Goal: Task Accomplishment & Management: Manage account settings

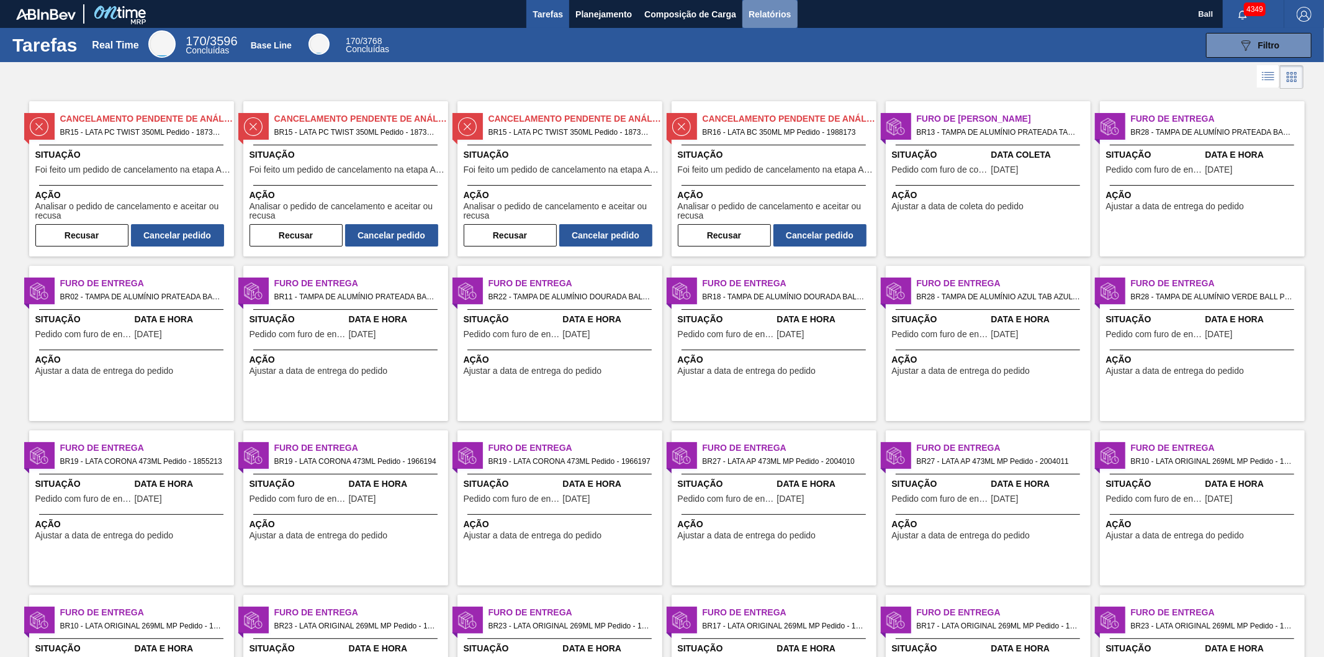
click at [780, 14] on span "Relatórios" at bounding box center [770, 14] width 42 height 15
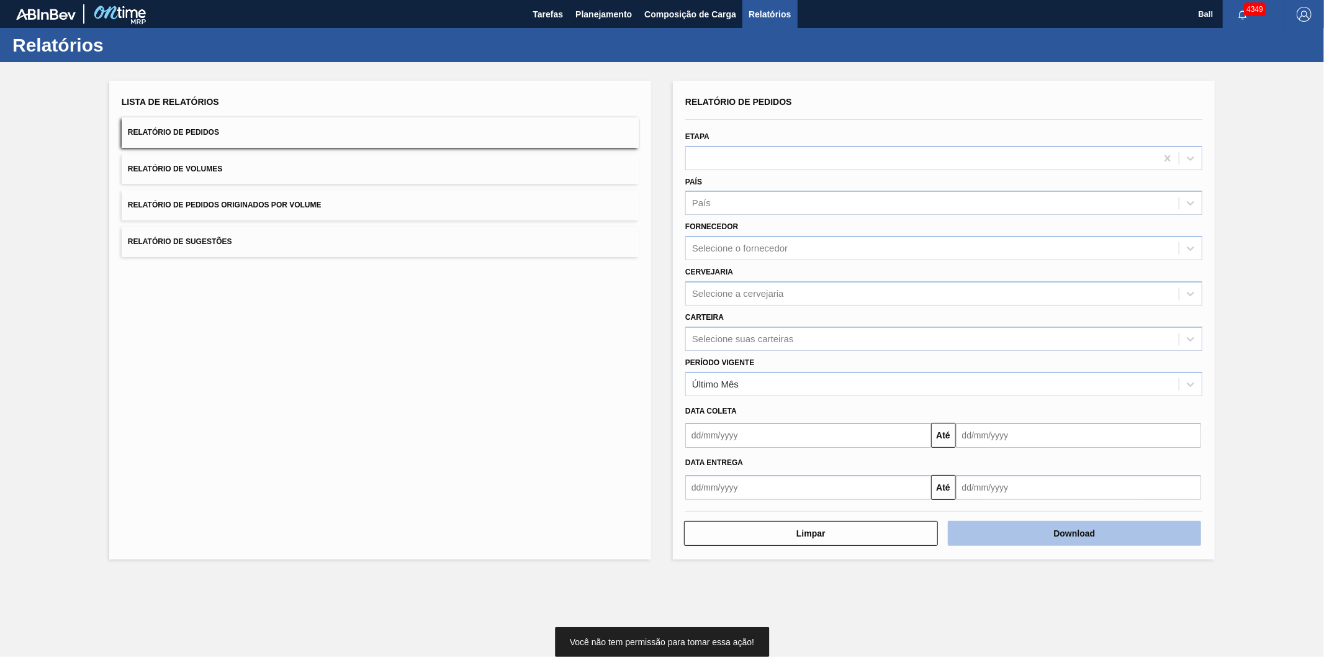
click at [1024, 526] on button "Download" at bounding box center [1075, 533] width 254 height 25
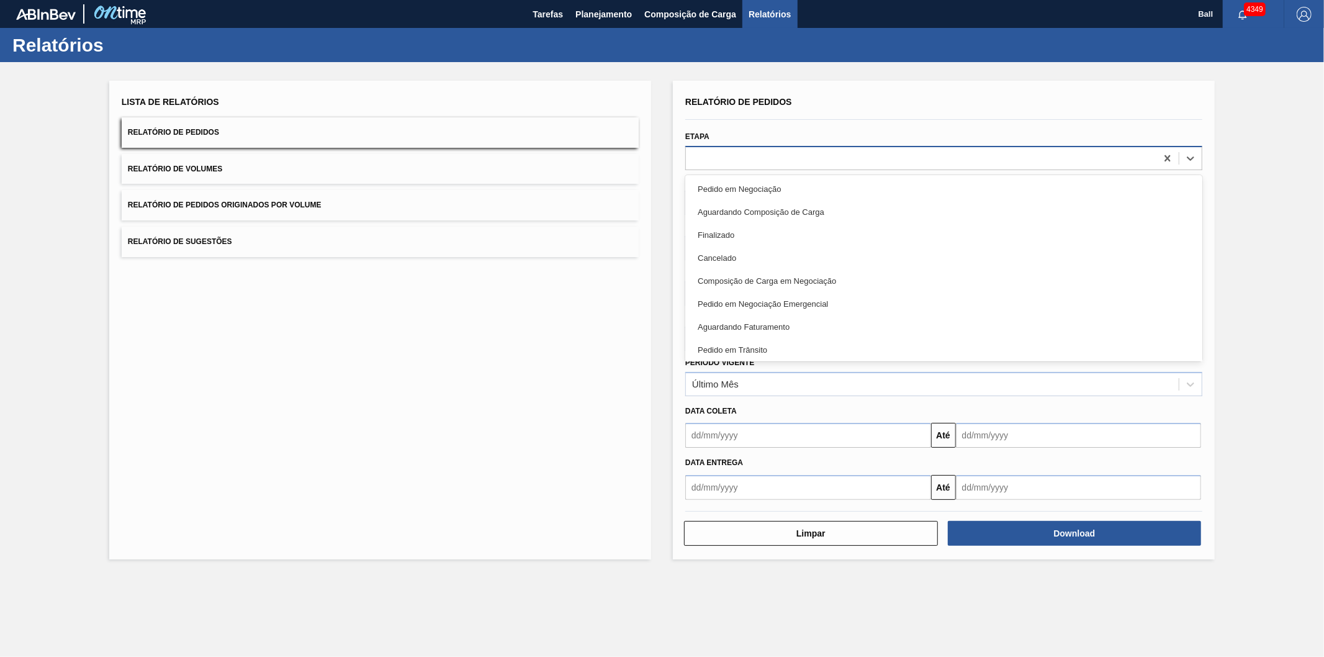
click at [717, 149] on div at bounding box center [921, 158] width 471 height 18
click at [608, 409] on div "Lista de Relatórios Relatório de Pedidos Relatório de Volumes Relatório de Pedi…" at bounding box center [380, 320] width 542 height 479
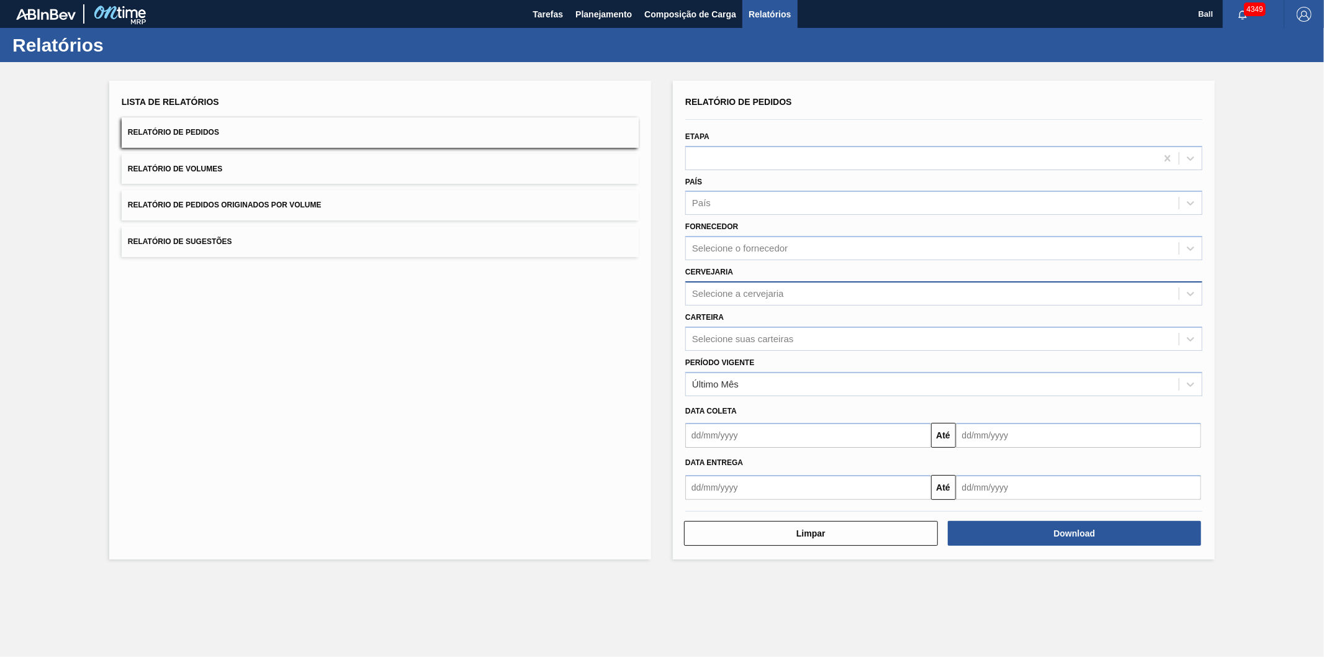
click at [812, 292] on div "Selecione a cervejaria" at bounding box center [932, 293] width 493 height 18
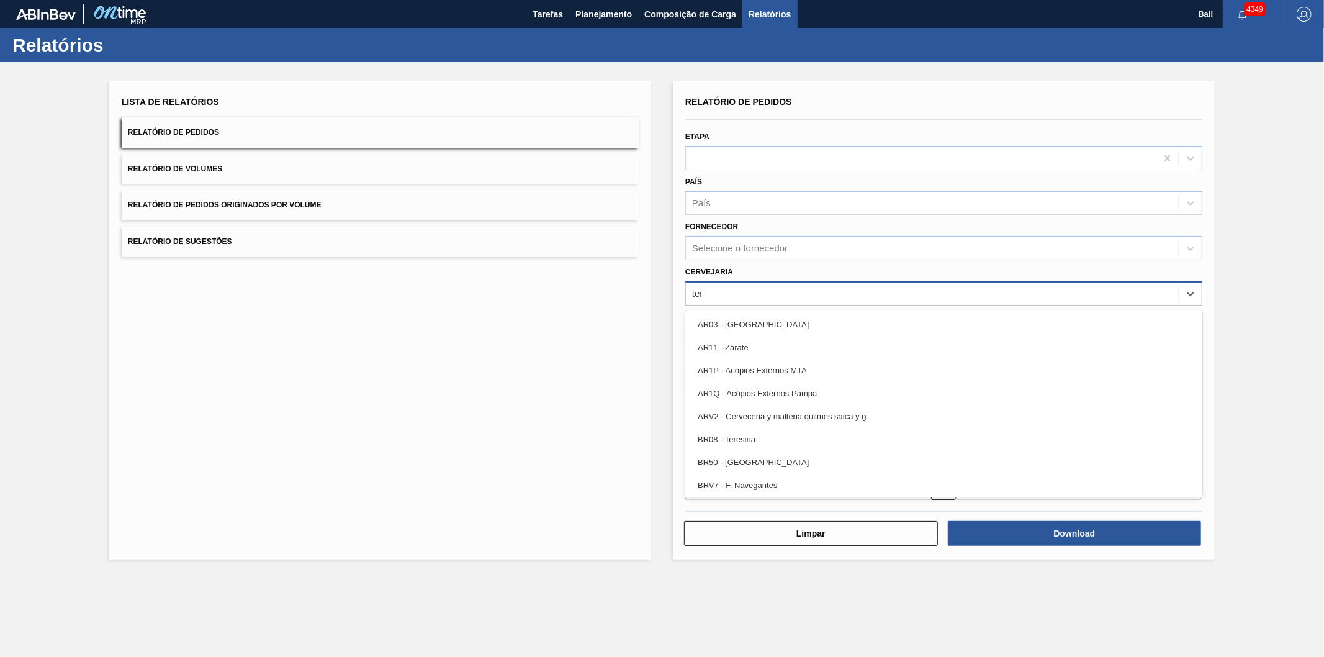
type input "tere"
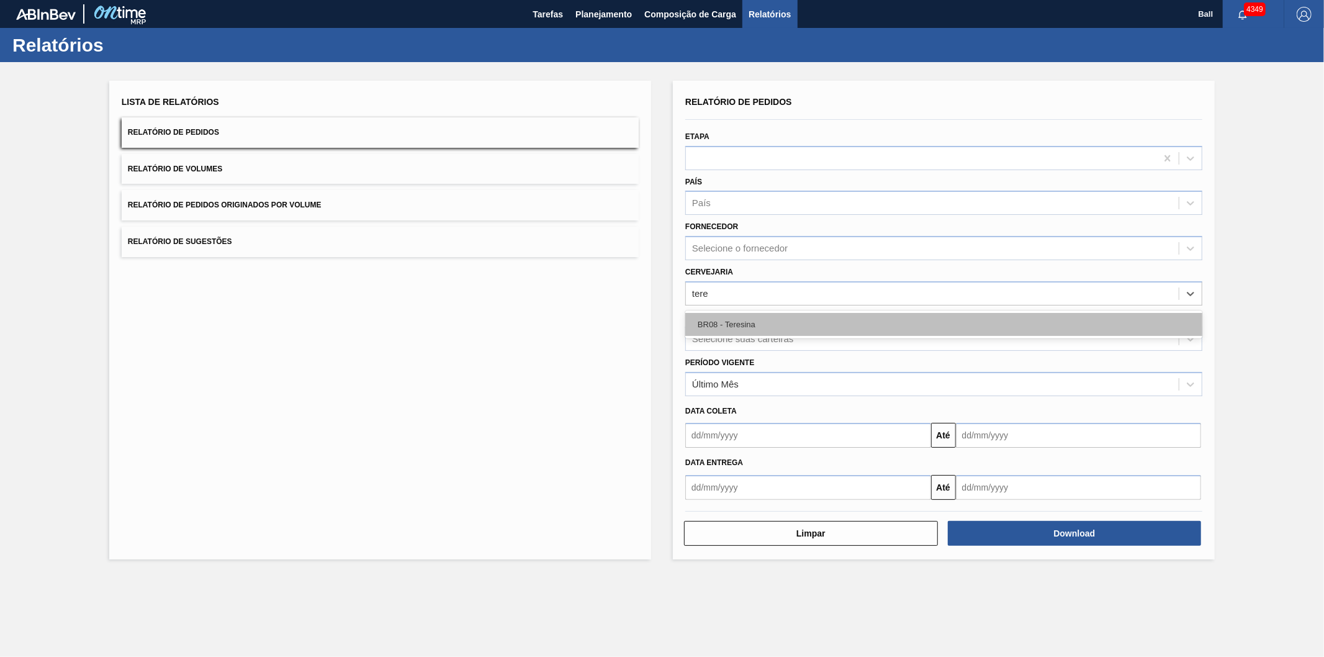
click at [797, 330] on div "BR08 - Teresina" at bounding box center [943, 324] width 517 height 23
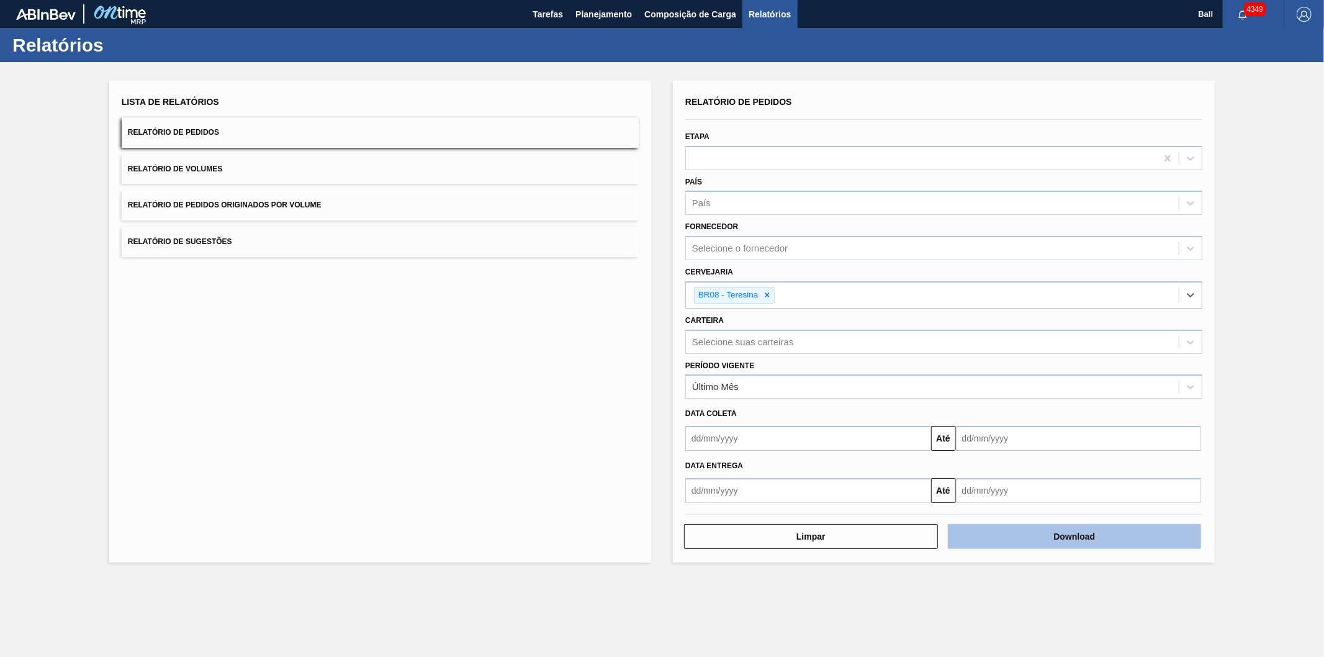
click at [1000, 527] on button "Download" at bounding box center [1075, 536] width 254 height 25
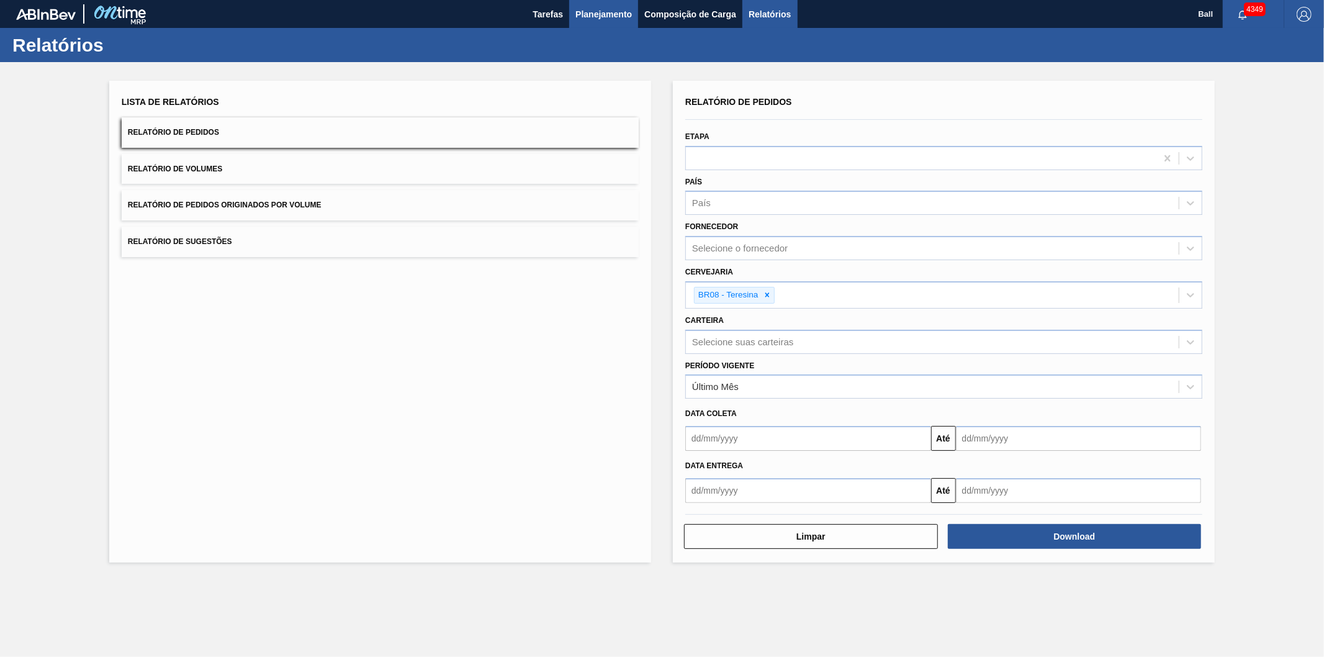
click at [607, 19] on span "Planejamento" at bounding box center [604, 14] width 57 height 15
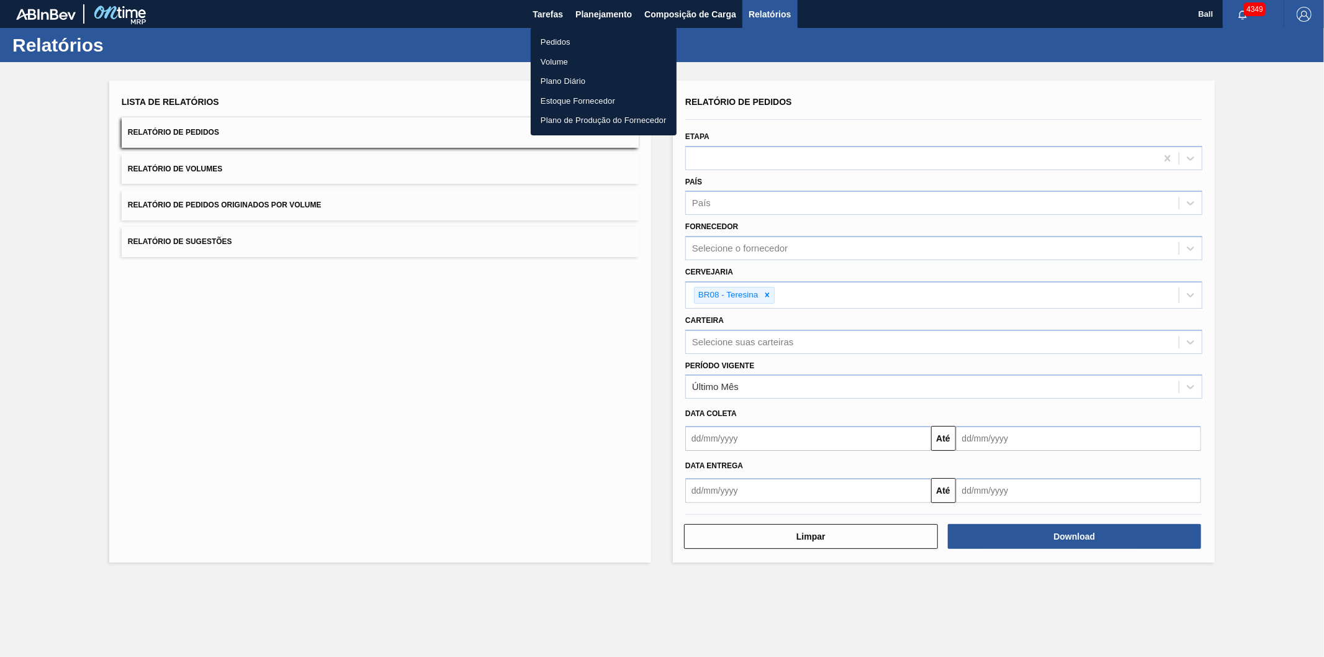
click at [561, 45] on li "Pedidos" at bounding box center [604, 42] width 146 height 20
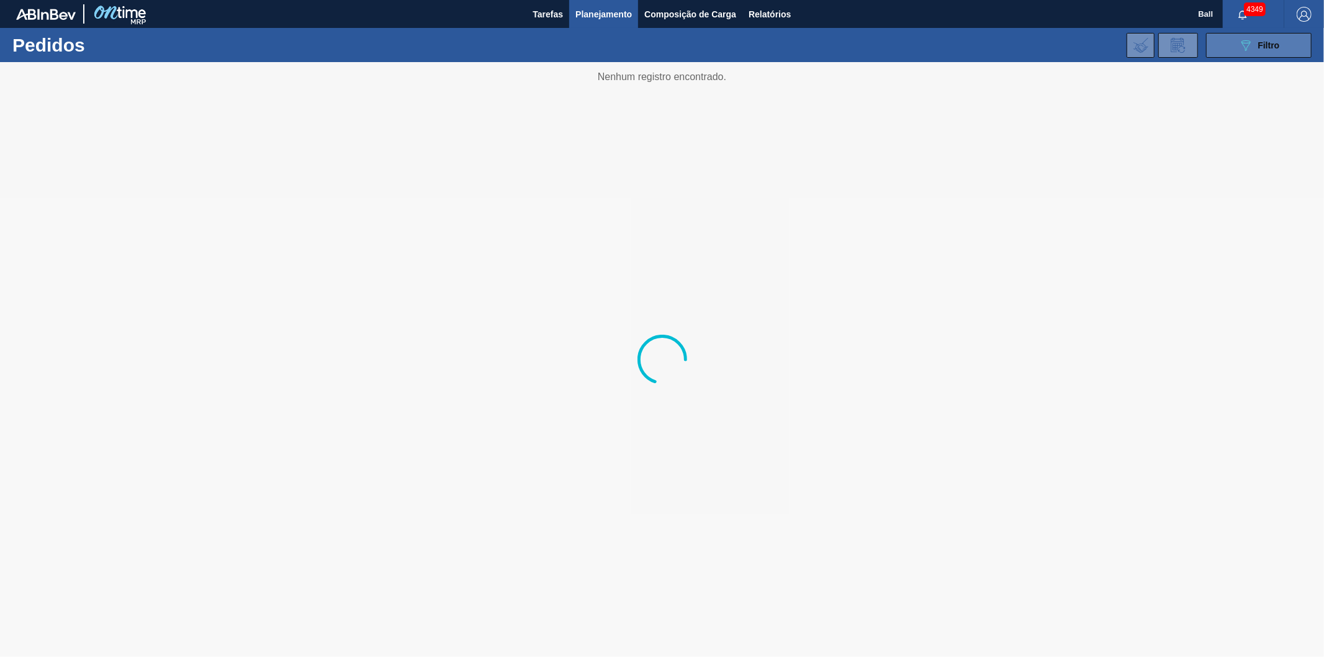
click at [1239, 40] on icon "089F7B8B-B2A5-4AFE-B5C0-19BA573D28AC" at bounding box center [1246, 45] width 15 height 15
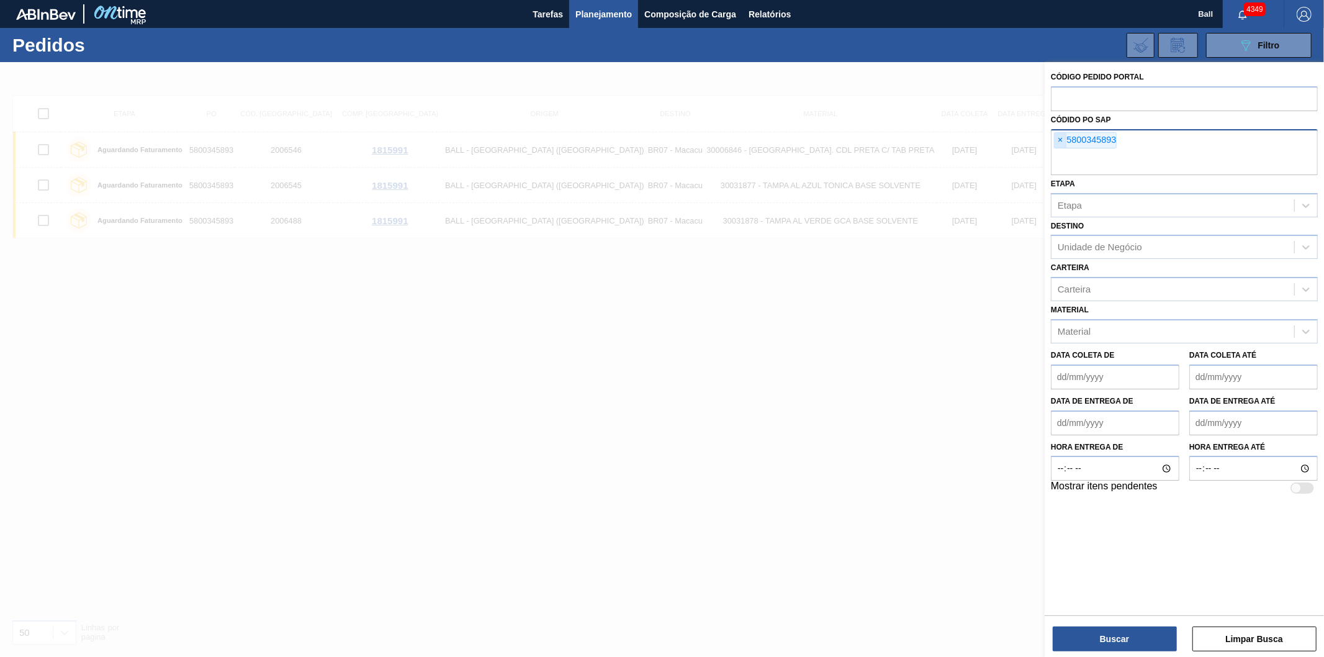
click at [1062, 138] on span "×" at bounding box center [1061, 140] width 12 height 15
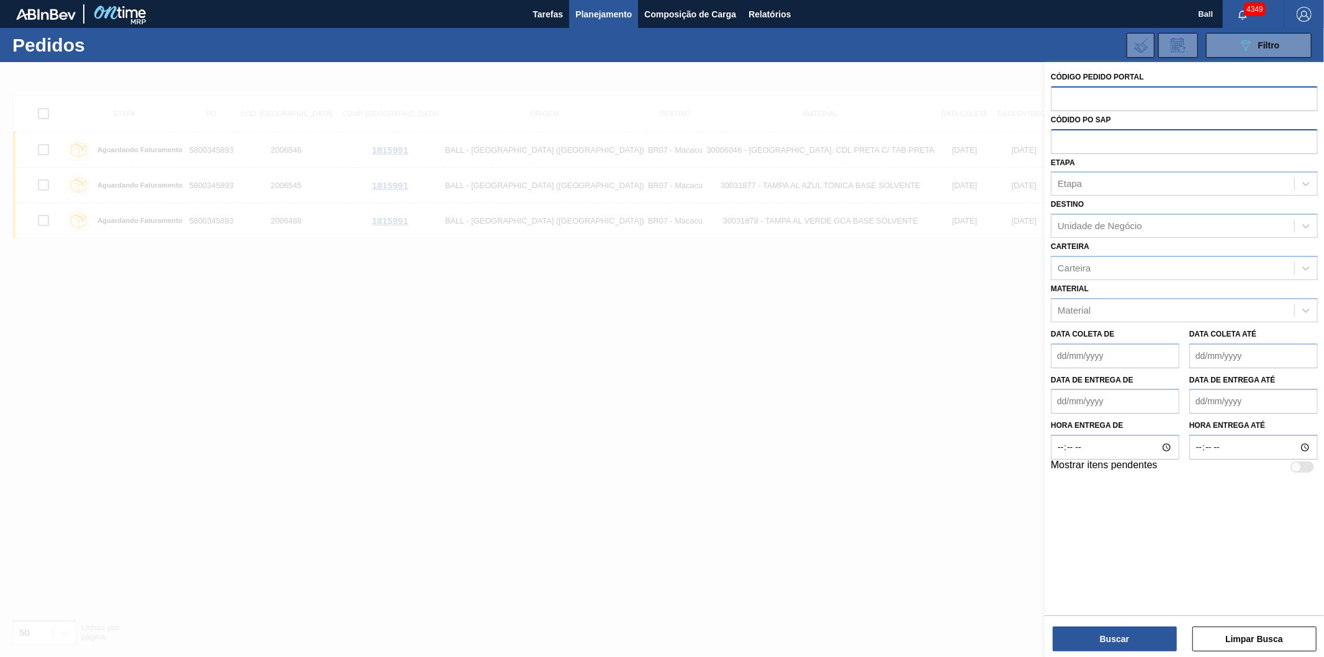
click at [1075, 98] on input "text" at bounding box center [1184, 98] width 267 height 24
paste input "1996327"
type input "1996327"
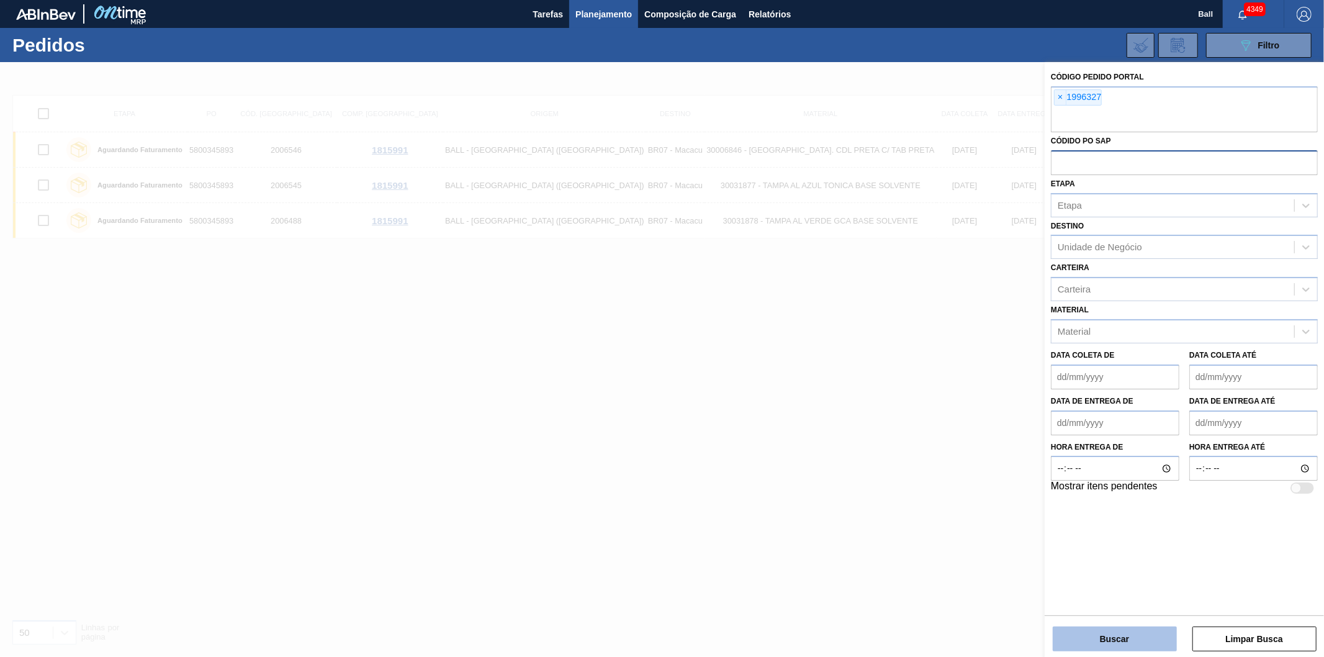
click at [1124, 630] on button "Buscar" at bounding box center [1115, 638] width 124 height 25
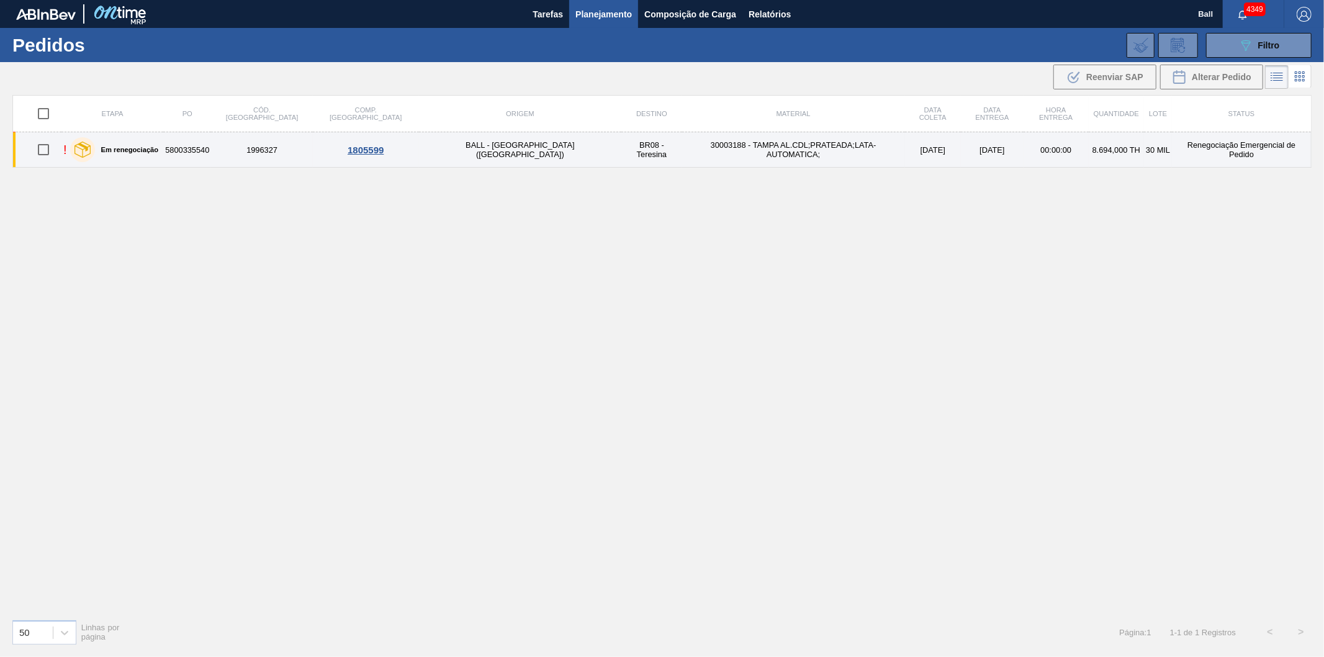
click at [622, 146] on td "BR08 - Teresina" at bounding box center [652, 149] width 61 height 35
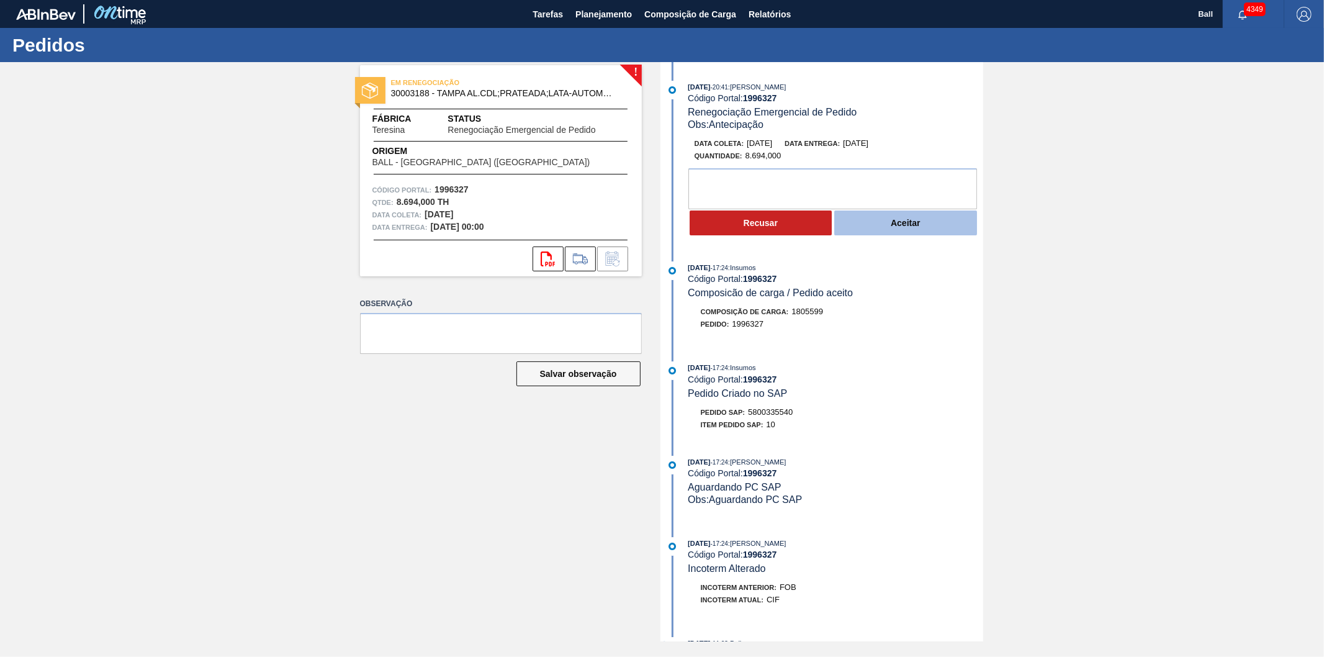
click at [911, 228] on button "Aceitar" at bounding box center [905, 222] width 143 height 25
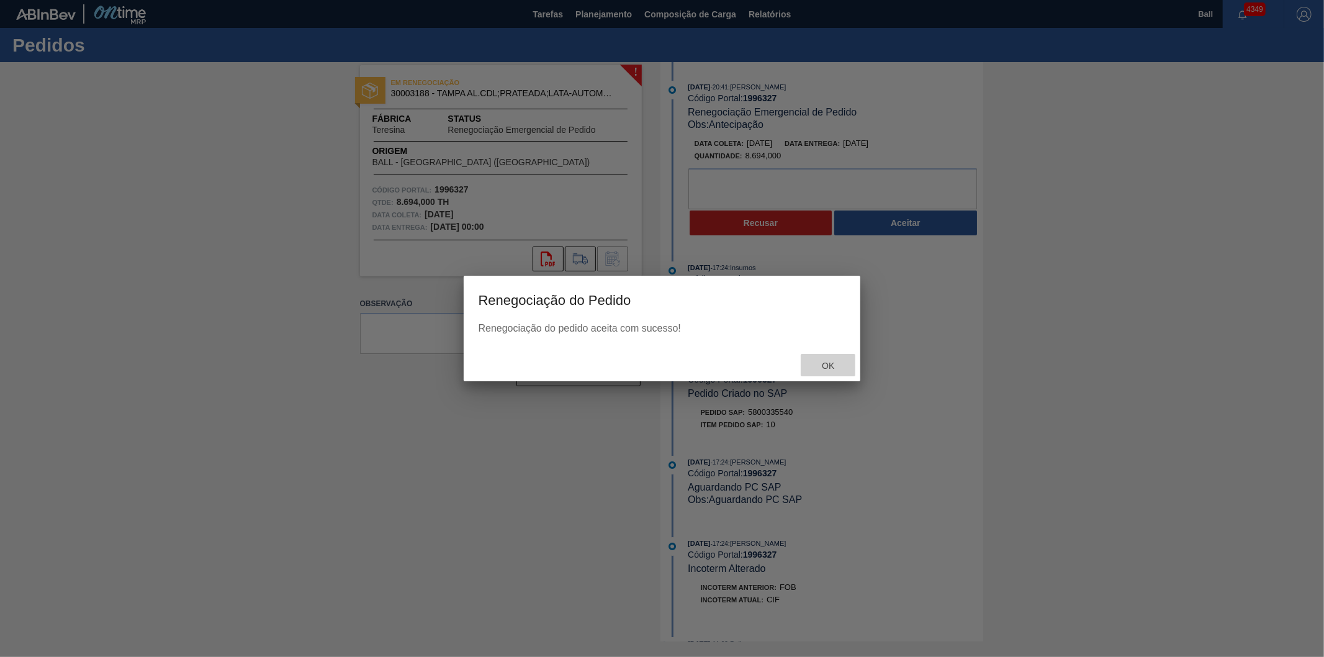
click at [836, 370] on div "Ok" at bounding box center [828, 365] width 55 height 23
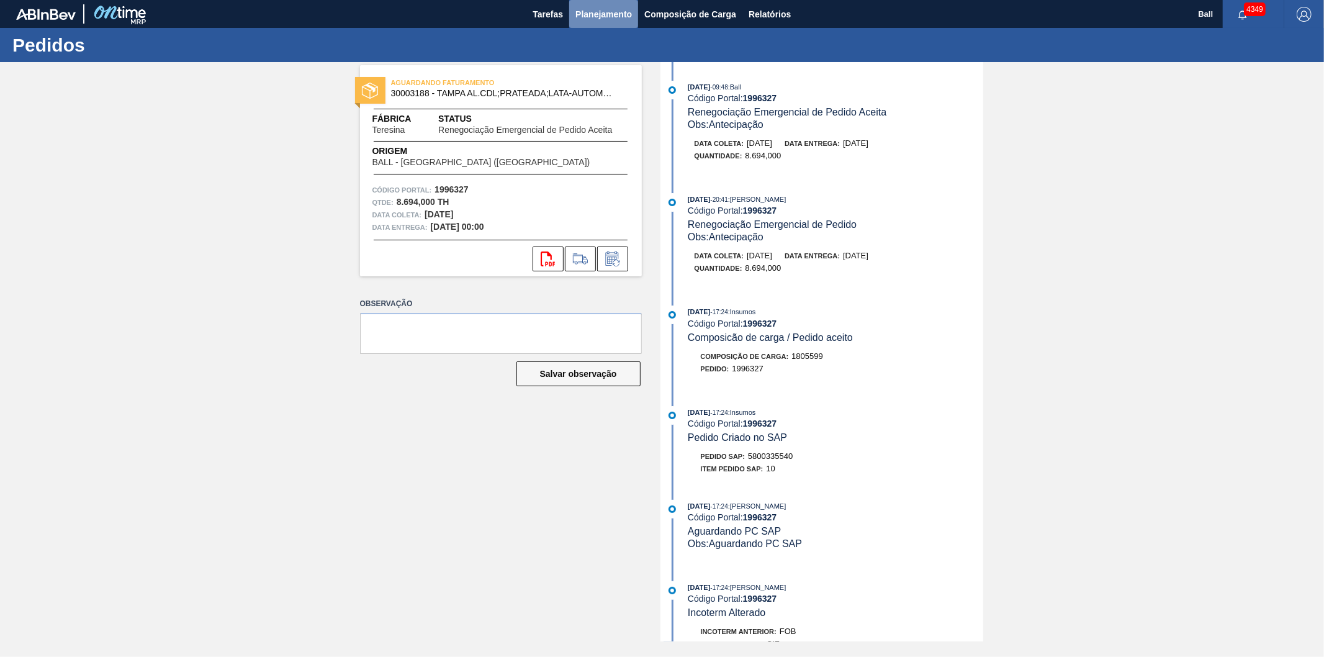
click at [594, 13] on span "Planejamento" at bounding box center [604, 14] width 57 height 15
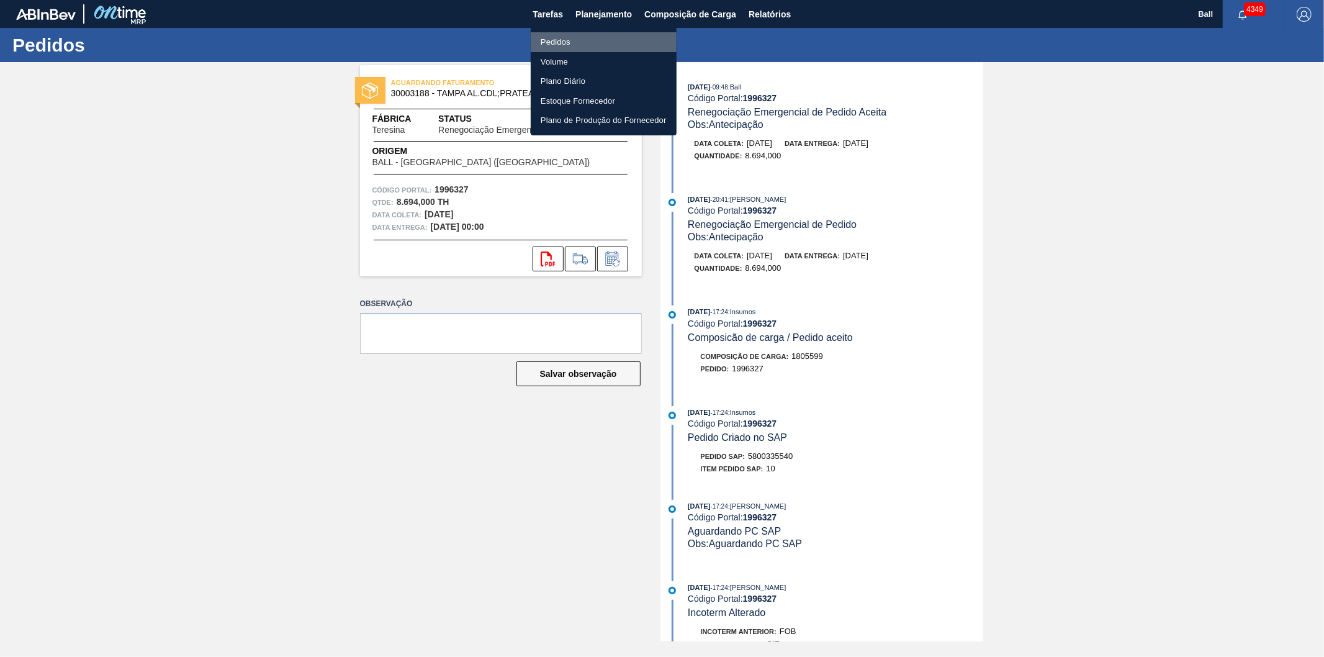
click at [554, 39] on li "Pedidos" at bounding box center [604, 42] width 146 height 20
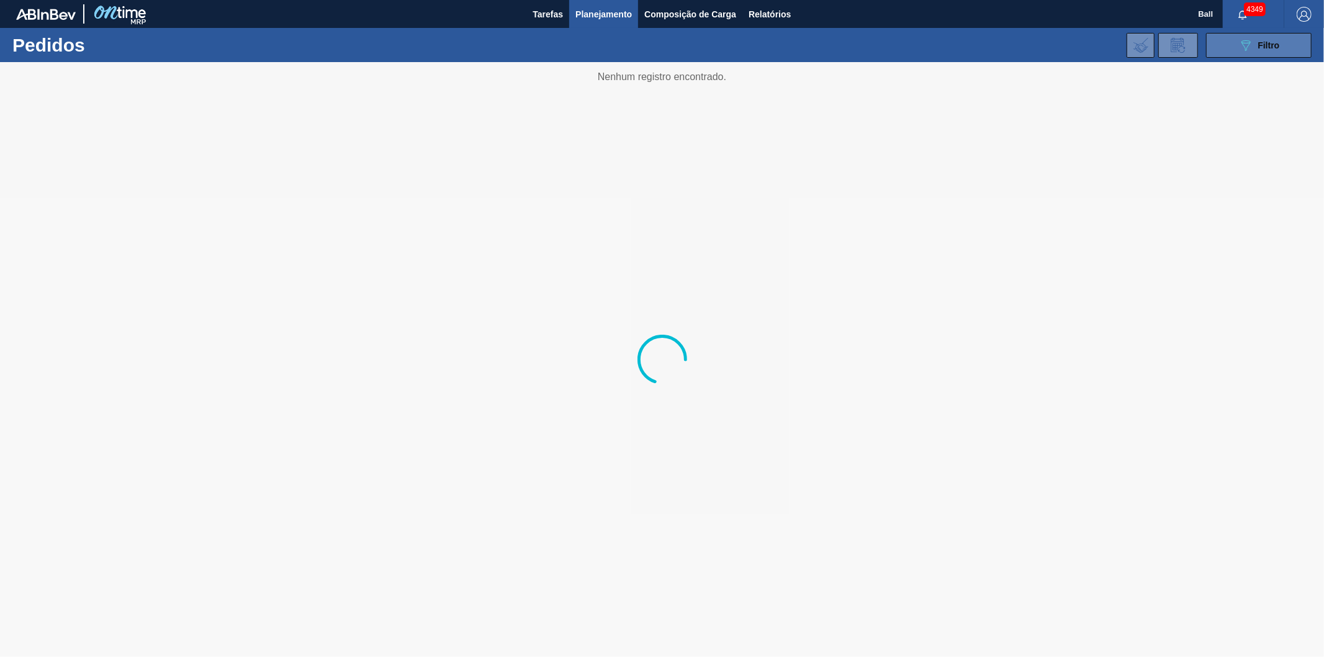
click at [1228, 44] on button "089F7B8B-B2A5-4AFE-B5C0-19BA573D28AC Filtro" at bounding box center [1259, 45] width 106 height 25
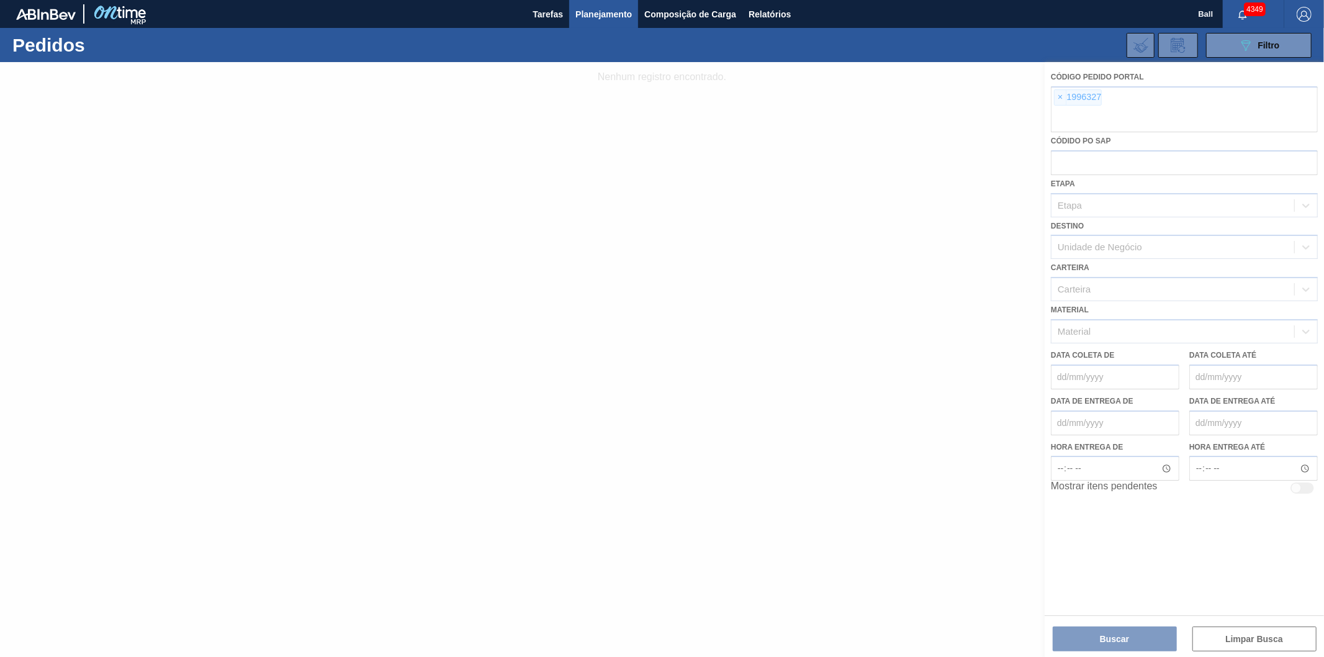
click at [1062, 95] on div at bounding box center [662, 359] width 1324 height 595
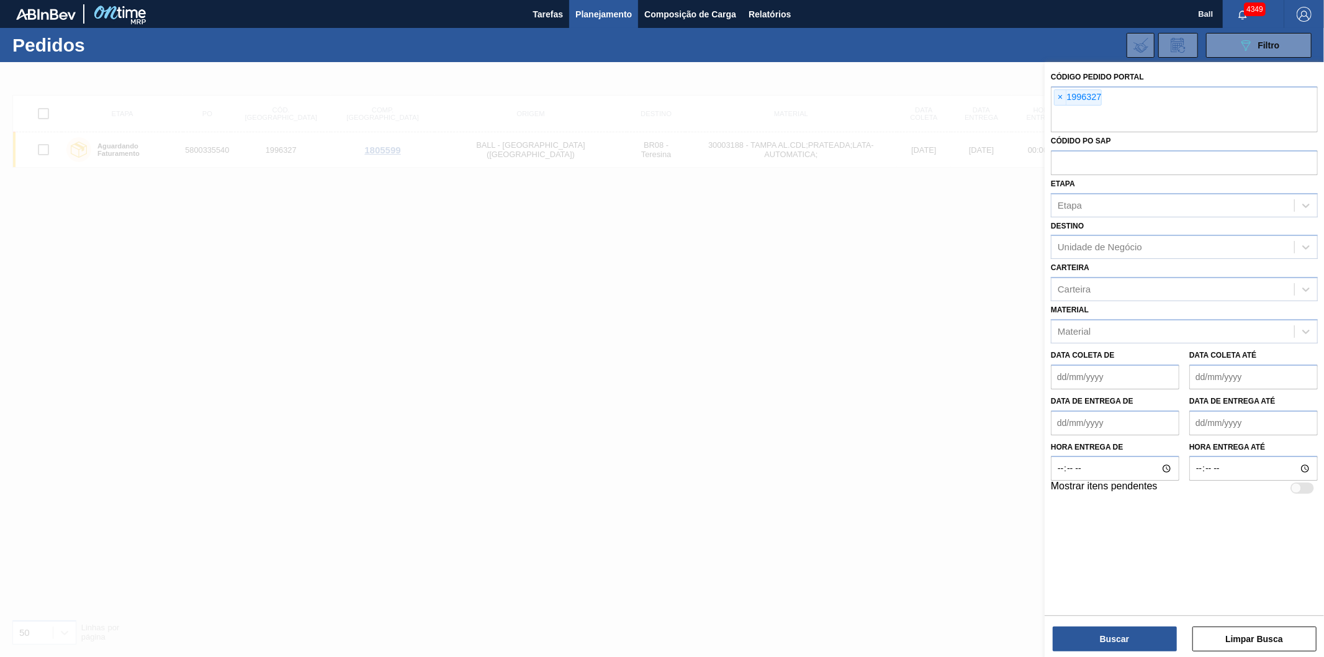
click at [1062, 95] on span "×" at bounding box center [1061, 97] width 12 height 15
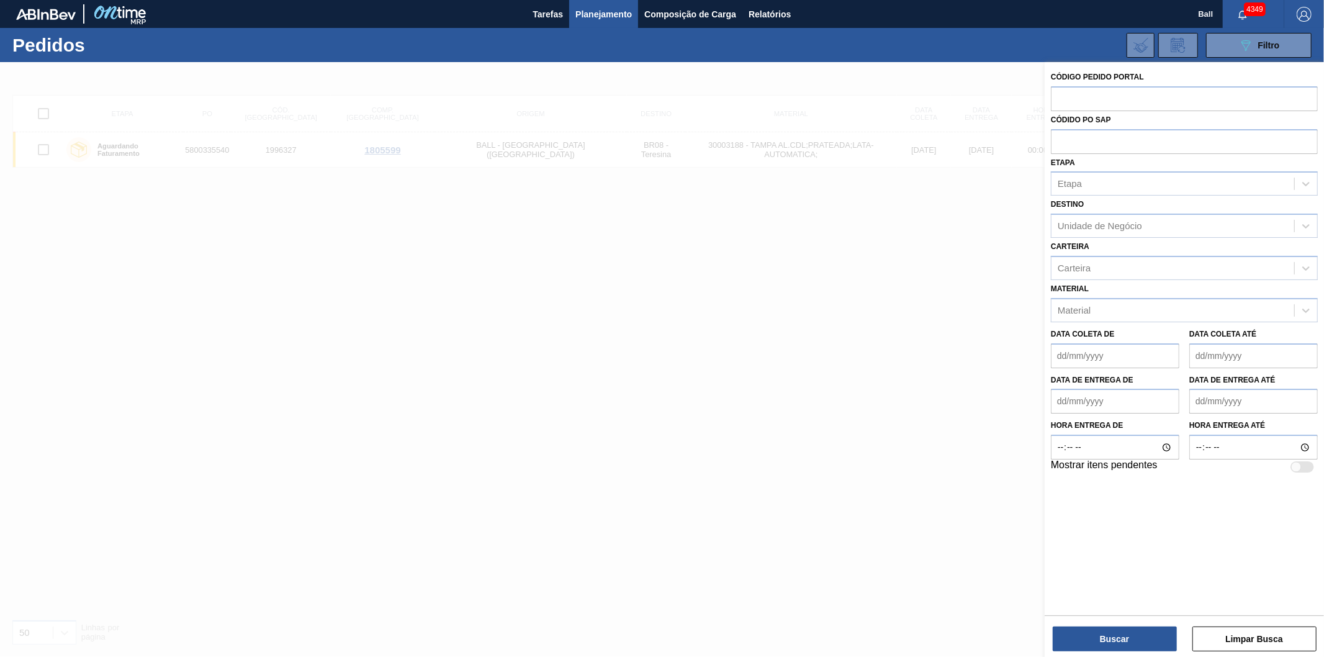
paste input "2008327"
type input "2008327"
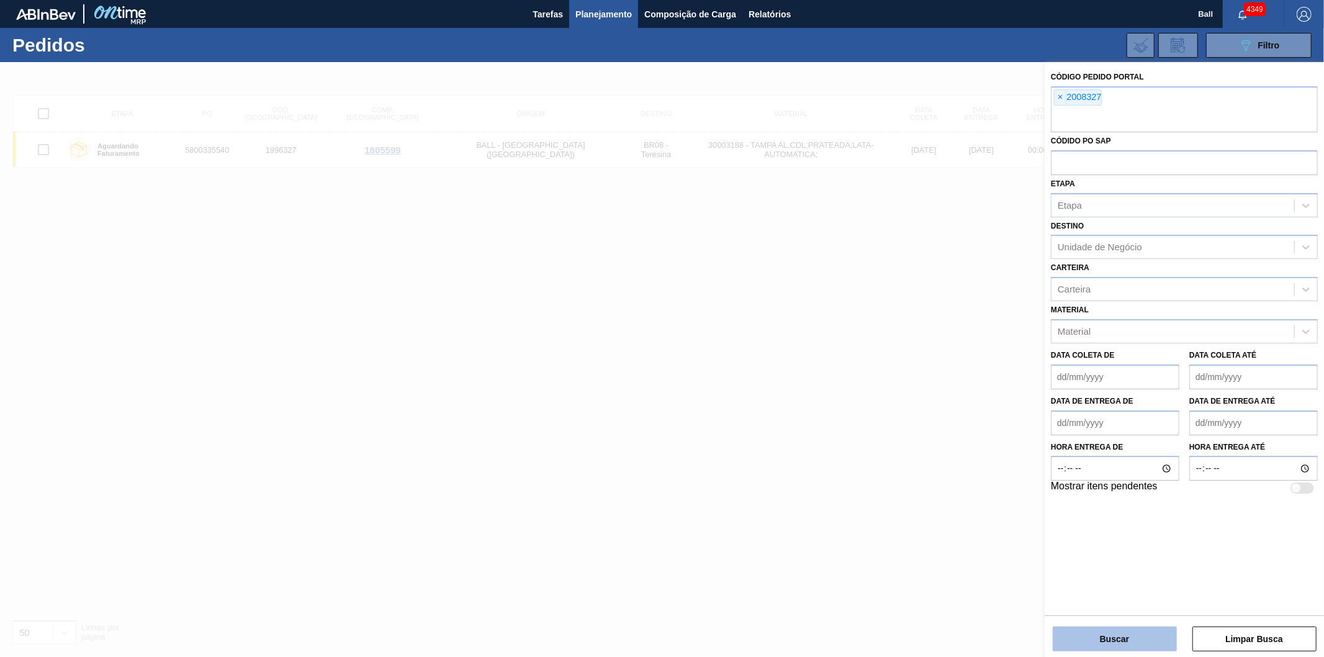
click at [1100, 632] on button "Buscar" at bounding box center [1115, 638] width 124 height 25
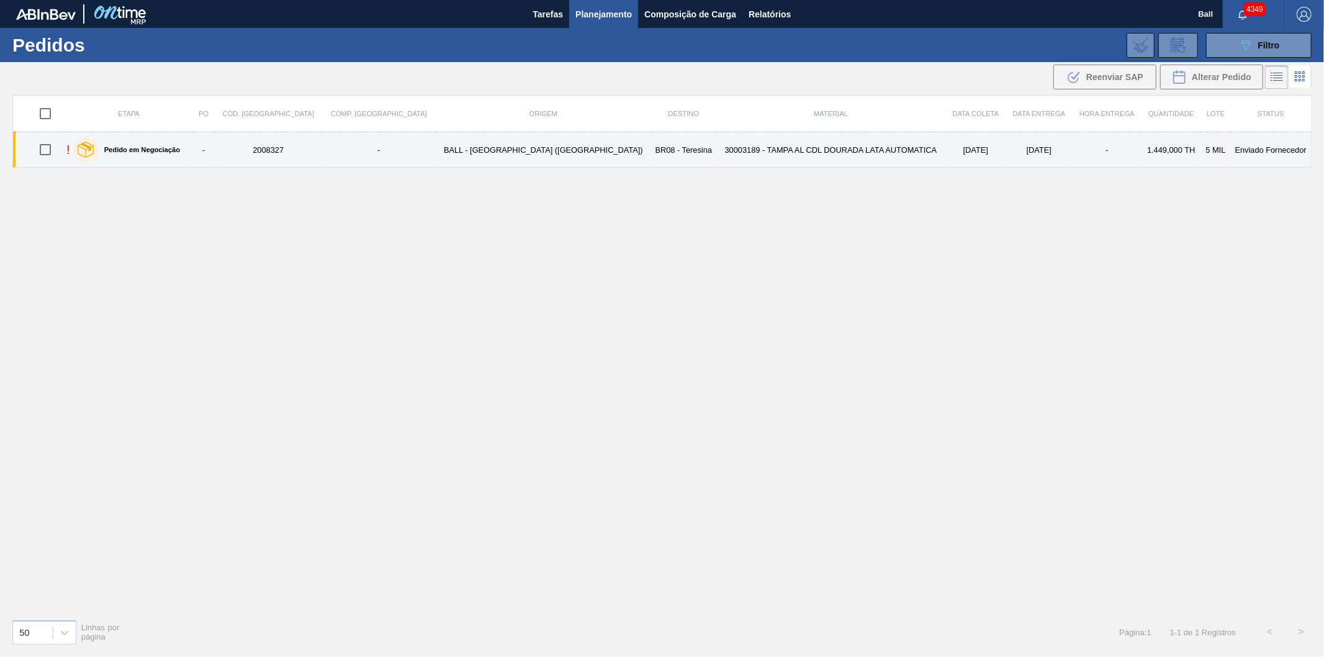
click at [946, 158] on td "[DATE]" at bounding box center [976, 149] width 60 height 35
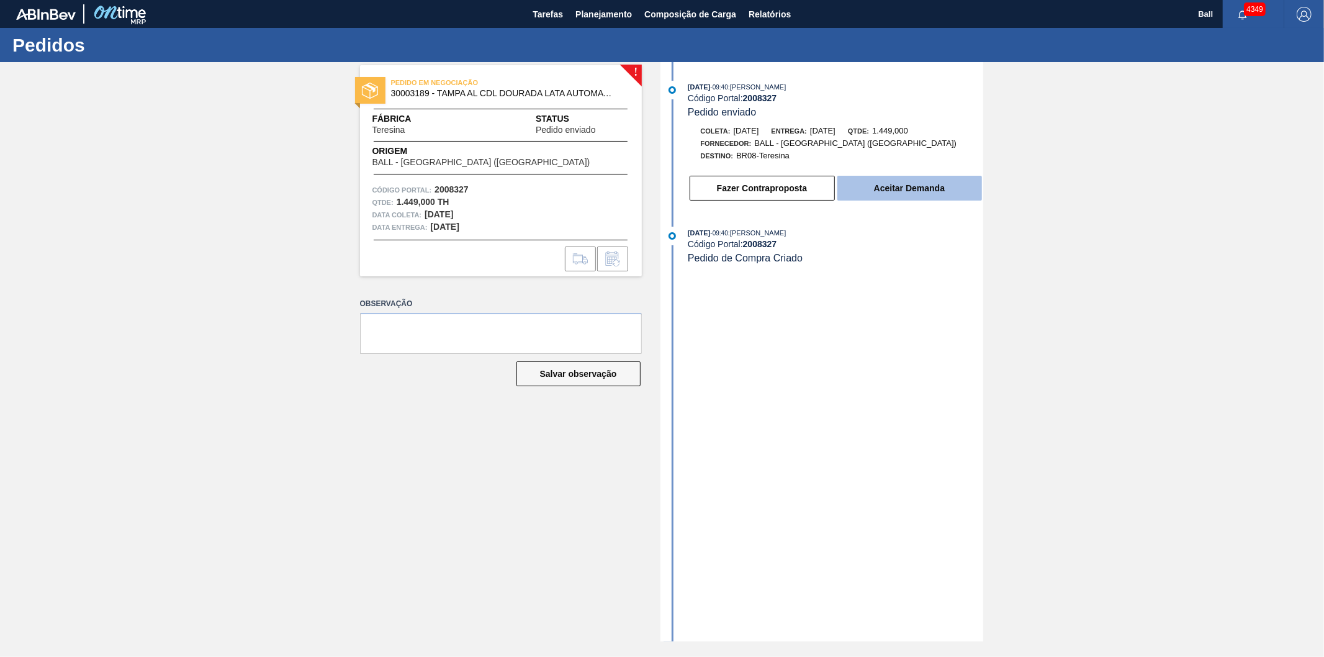
click at [910, 184] on button "Aceitar Demanda" at bounding box center [910, 188] width 145 height 25
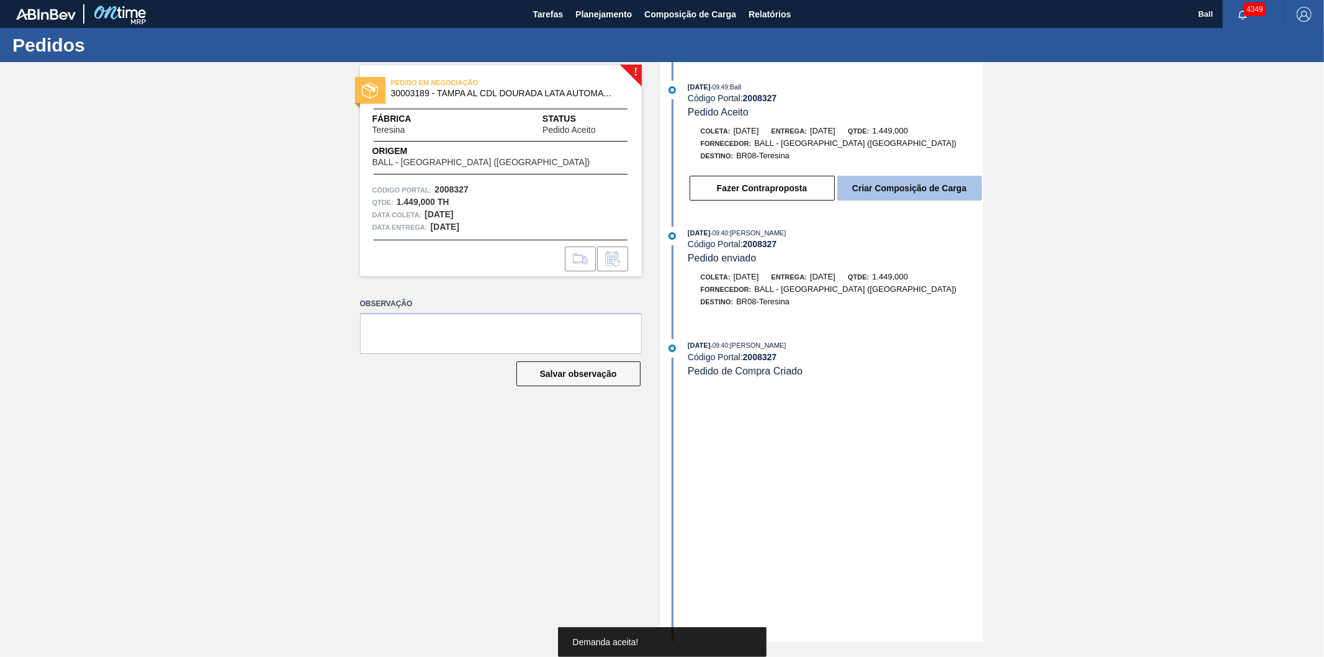
click at [852, 185] on button "Criar Composição de Carga" at bounding box center [910, 188] width 145 height 25
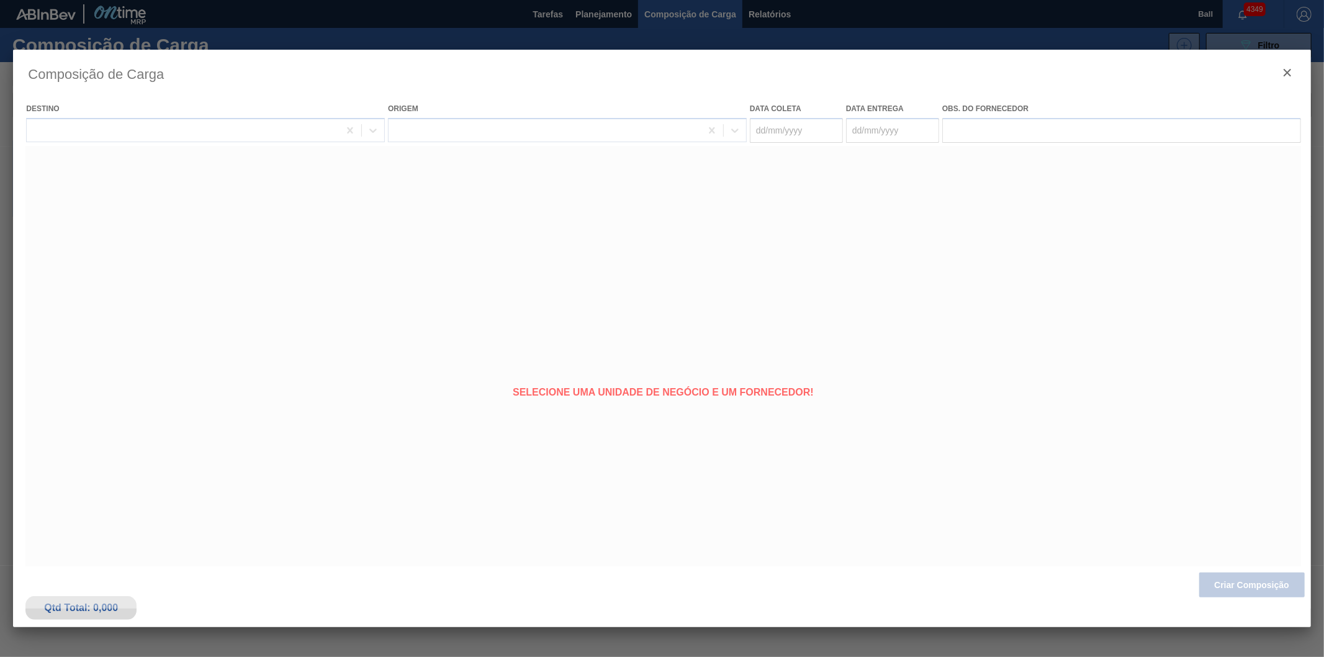
type coleta "[DATE]"
type entrega "[DATE]"
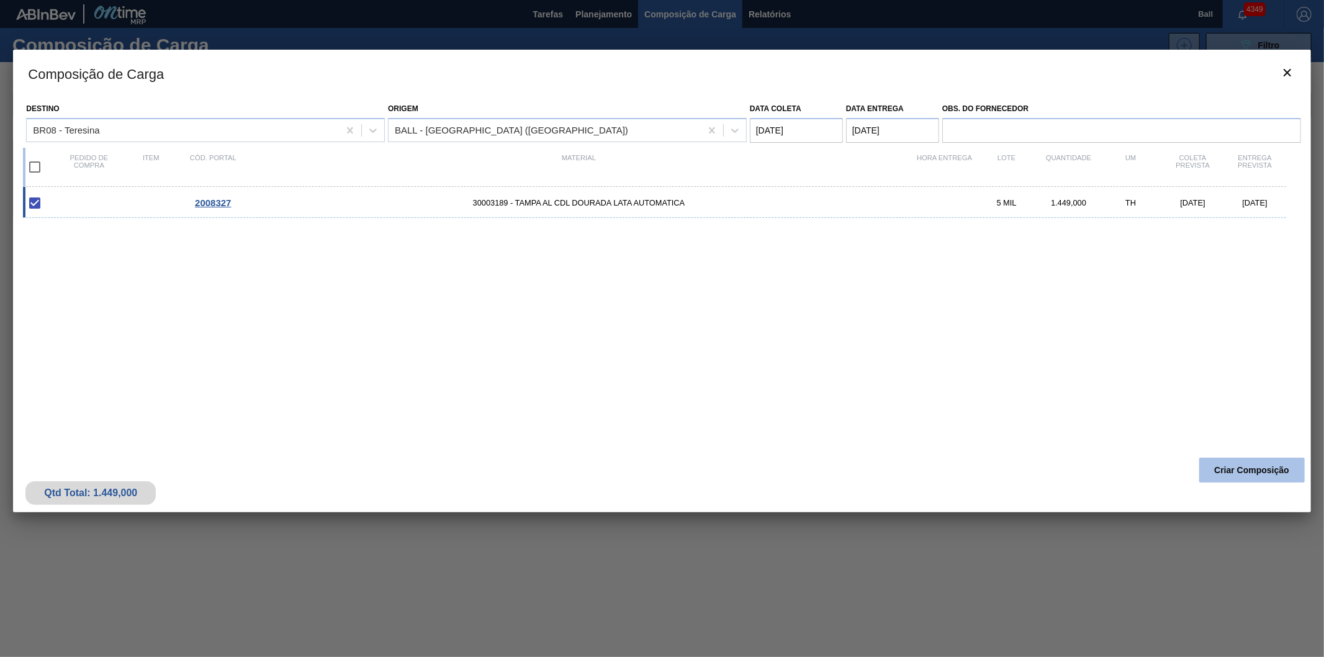
click at [1223, 468] on button "Criar Composição" at bounding box center [1253, 470] width 106 height 25
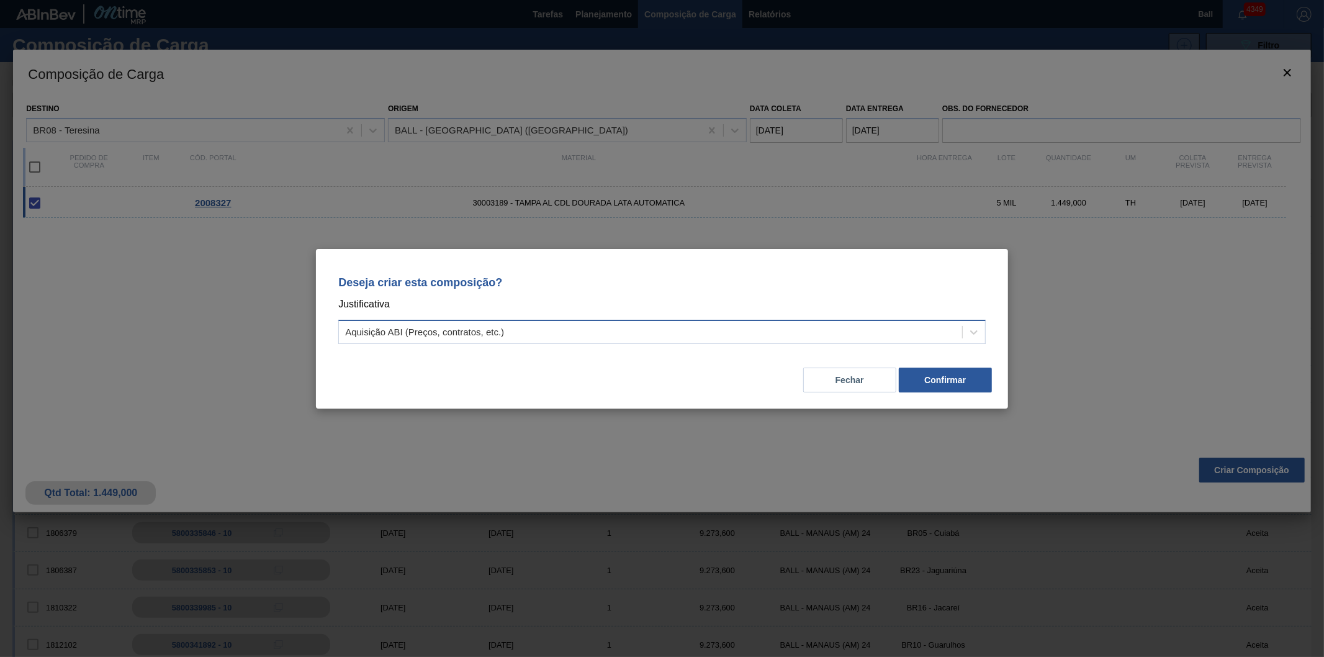
click at [908, 339] on div "Aquisição ABI (Preços, contratos, etc.)" at bounding box center [650, 332] width 623 height 18
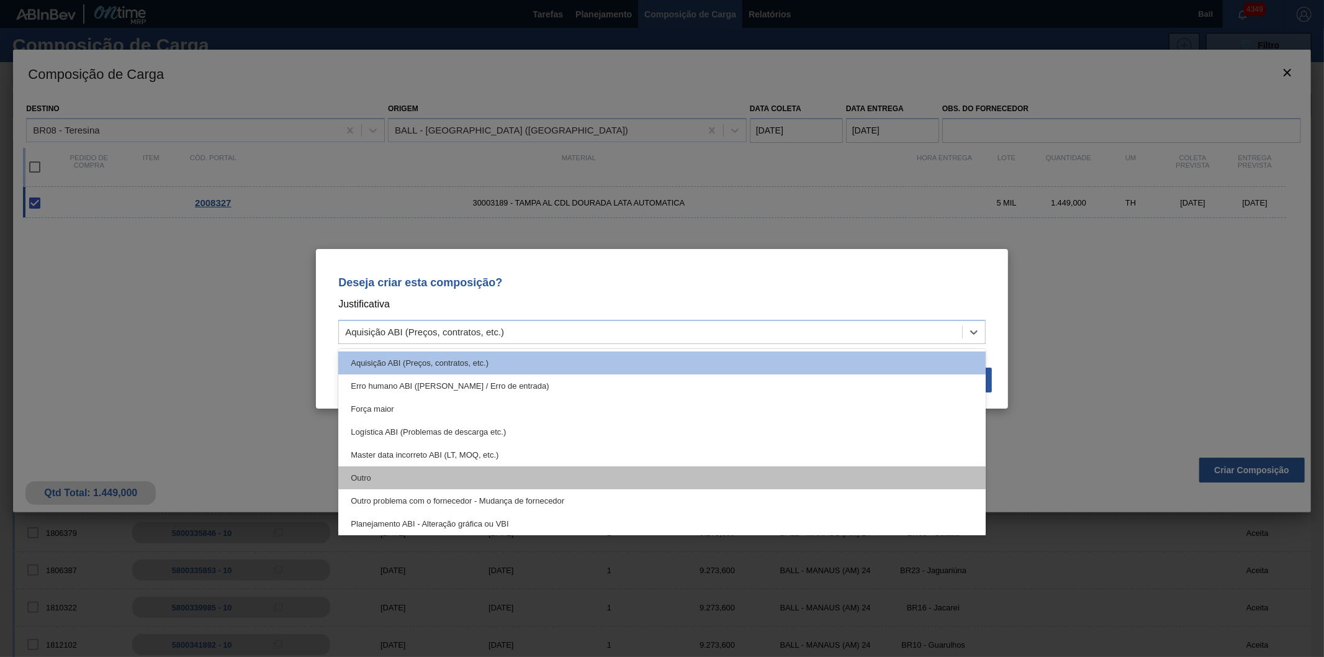
click at [826, 471] on div "Outro" at bounding box center [662, 477] width 648 height 23
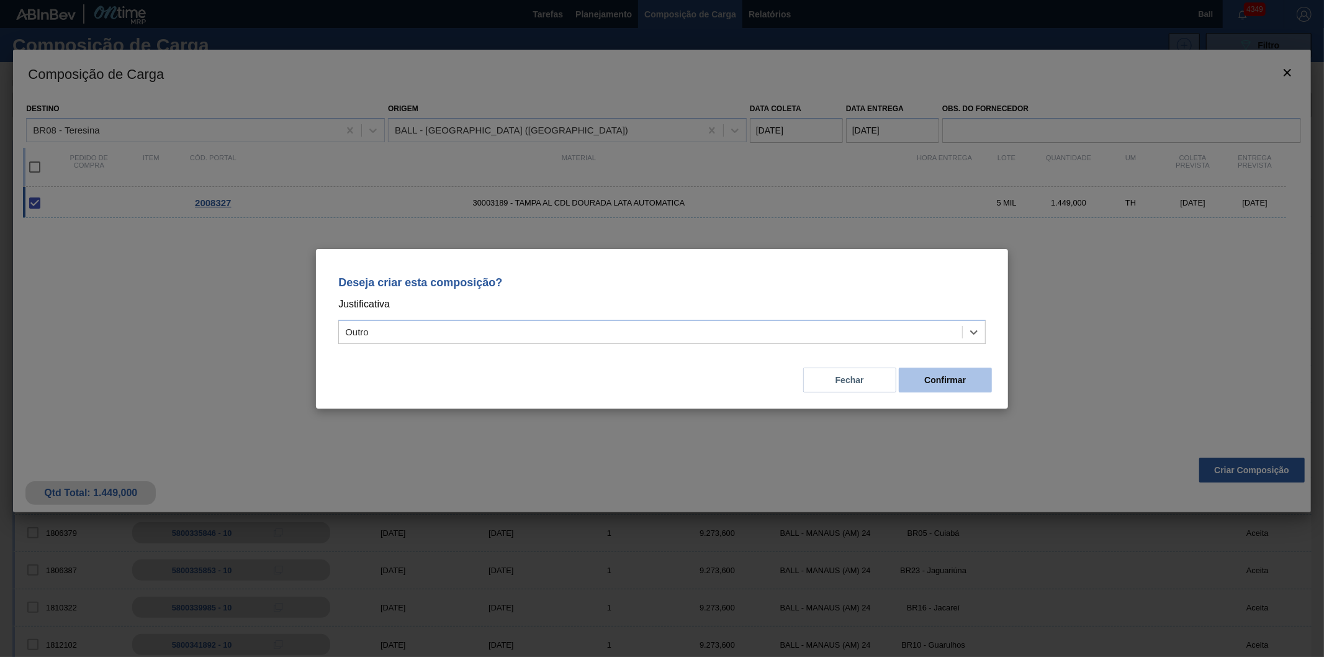
click at [967, 382] on button "Confirmar" at bounding box center [945, 380] width 93 height 25
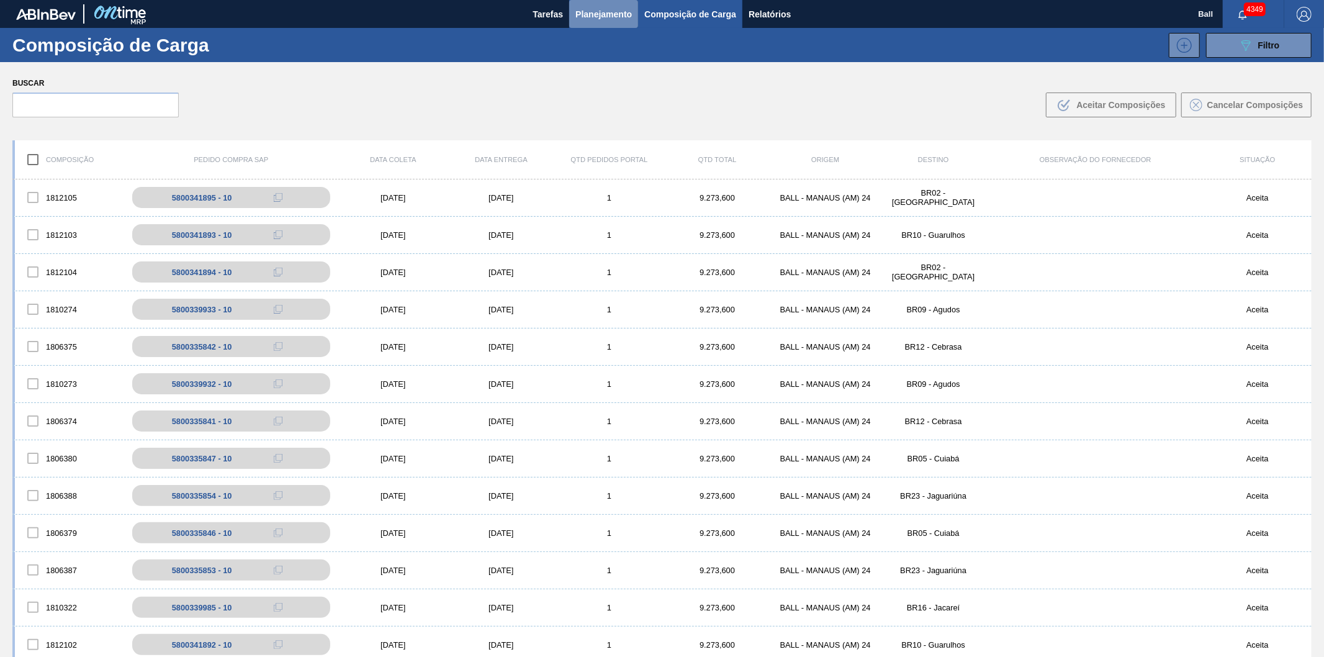
click at [613, 16] on span "Planejamento" at bounding box center [604, 14] width 57 height 15
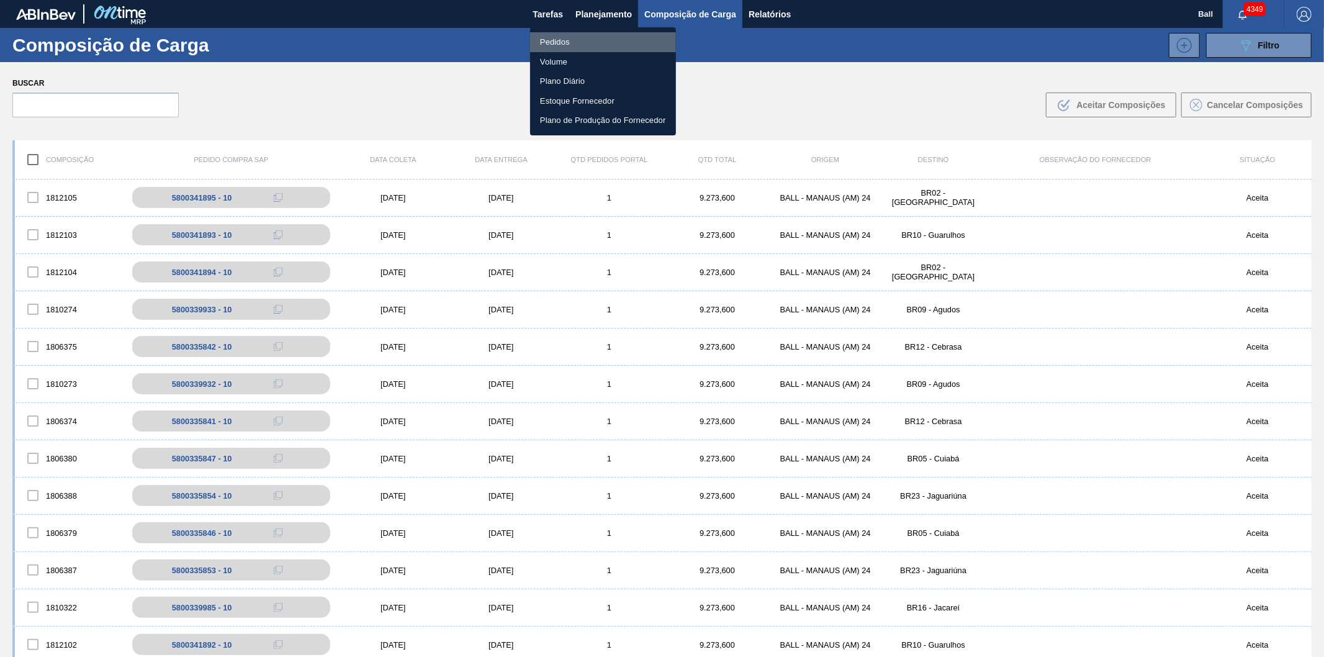
click at [555, 40] on li "Pedidos" at bounding box center [603, 42] width 146 height 20
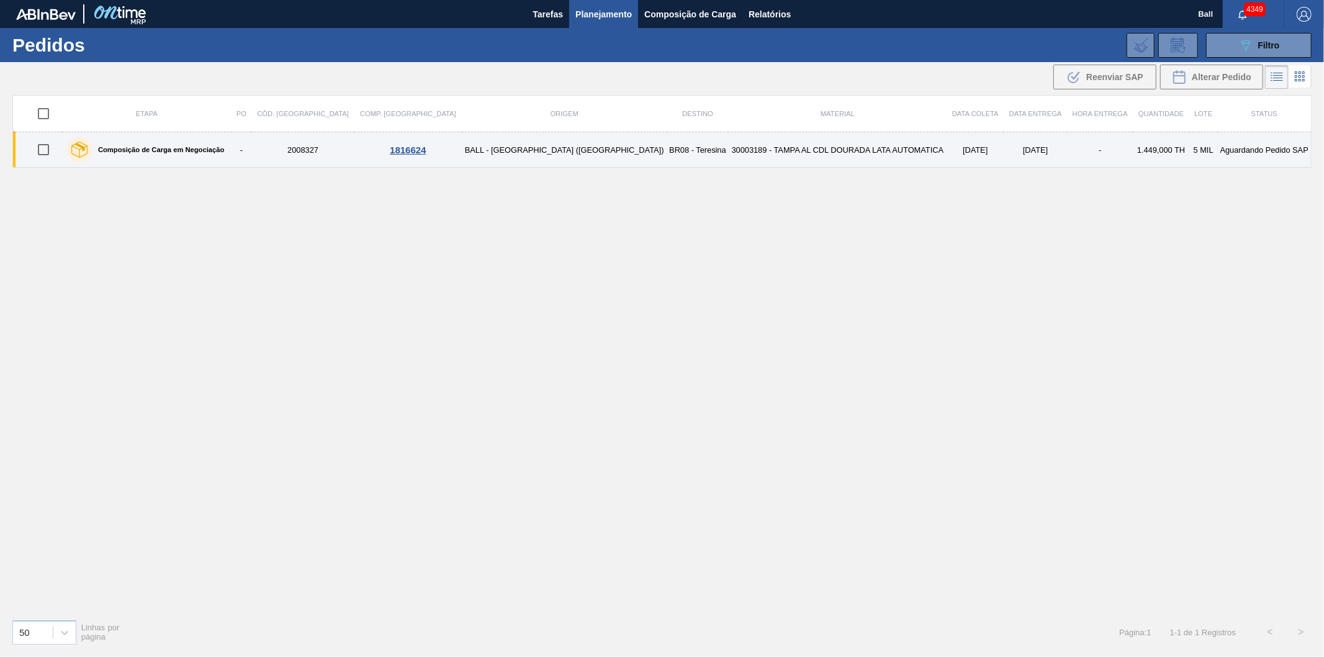
click at [1255, 150] on td "Aguardando Pedido SAP" at bounding box center [1265, 149] width 94 height 35
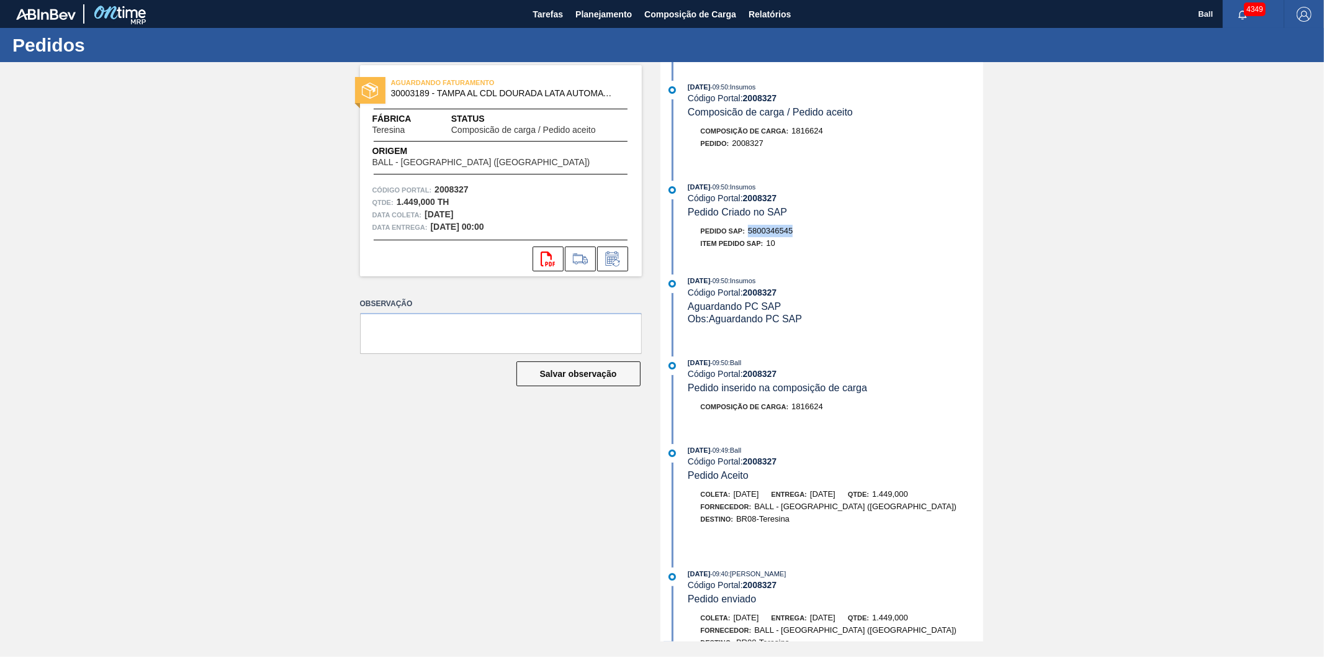
drag, startPoint x: 797, startPoint y: 231, endPoint x: 750, endPoint y: 232, distance: 46.6
click at [750, 232] on div "Pedido SAP: 5800346545" at bounding box center [836, 231] width 295 height 12
copy span "5800346545"
click at [599, 13] on span "Planejamento" at bounding box center [604, 14] width 57 height 15
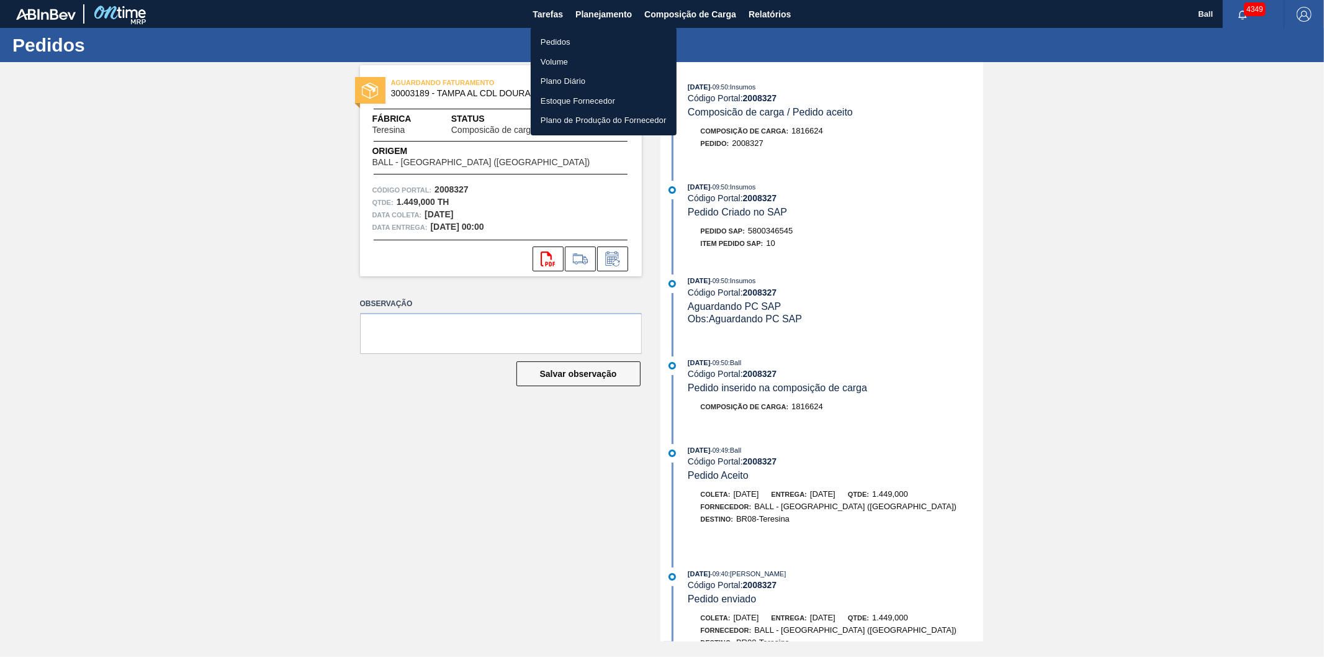
click at [608, 14] on div at bounding box center [662, 328] width 1324 height 657
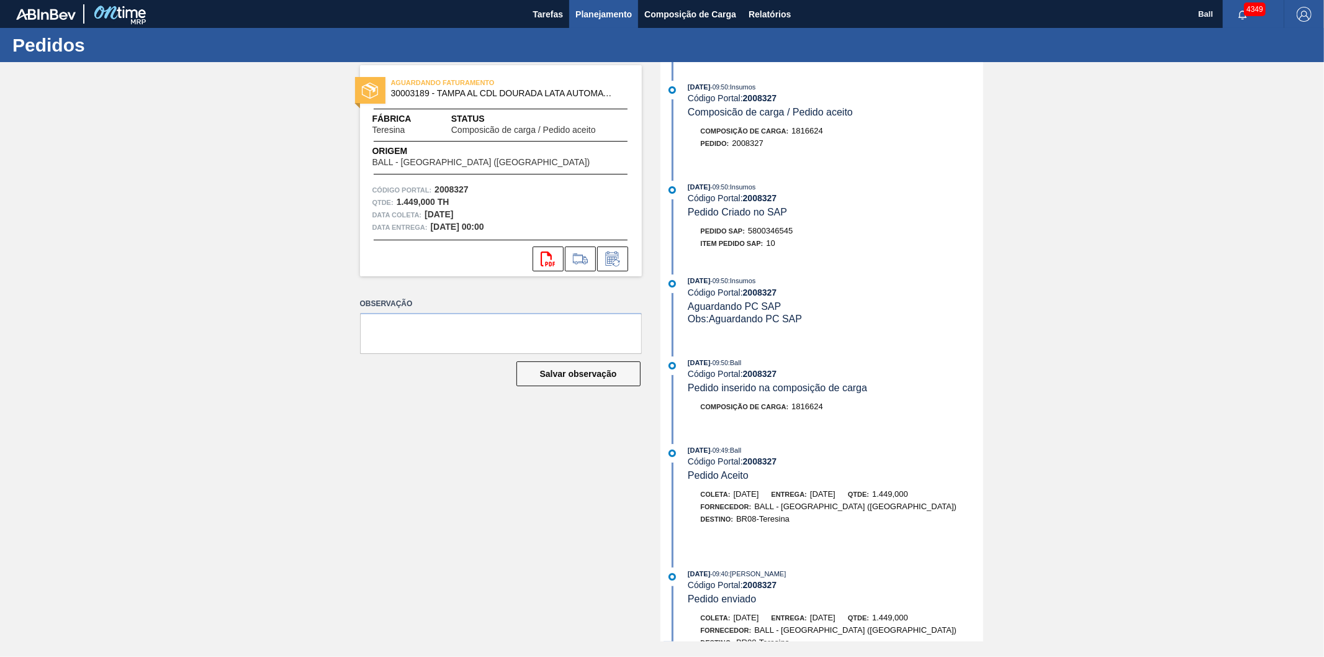
click at [618, 11] on span "Planejamento" at bounding box center [604, 14] width 57 height 15
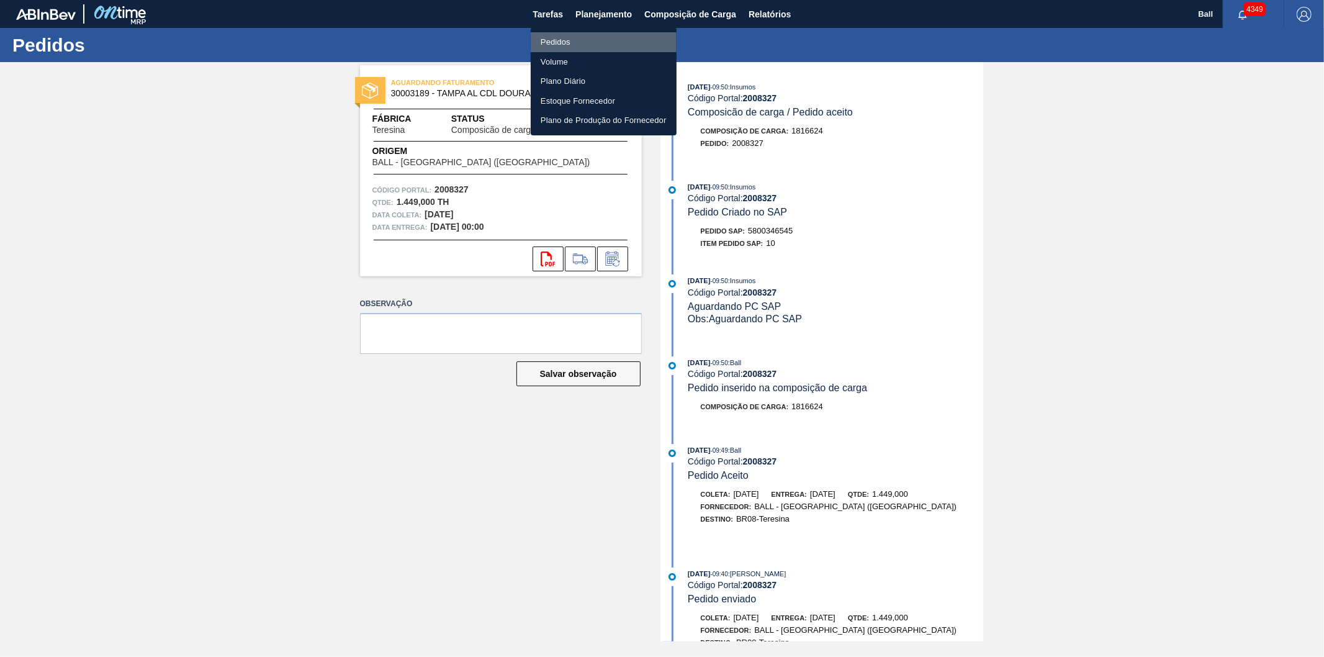
click at [566, 42] on li "Pedidos" at bounding box center [604, 42] width 146 height 20
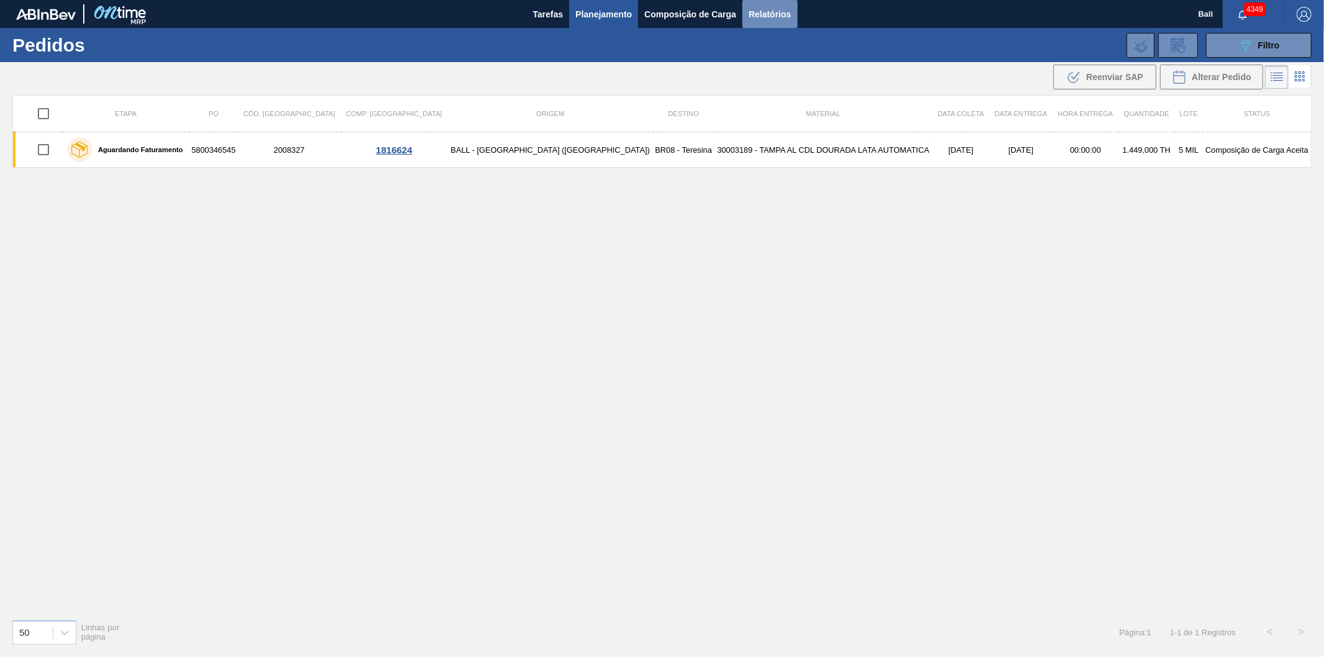
click at [766, 14] on span "Relatórios" at bounding box center [770, 14] width 42 height 15
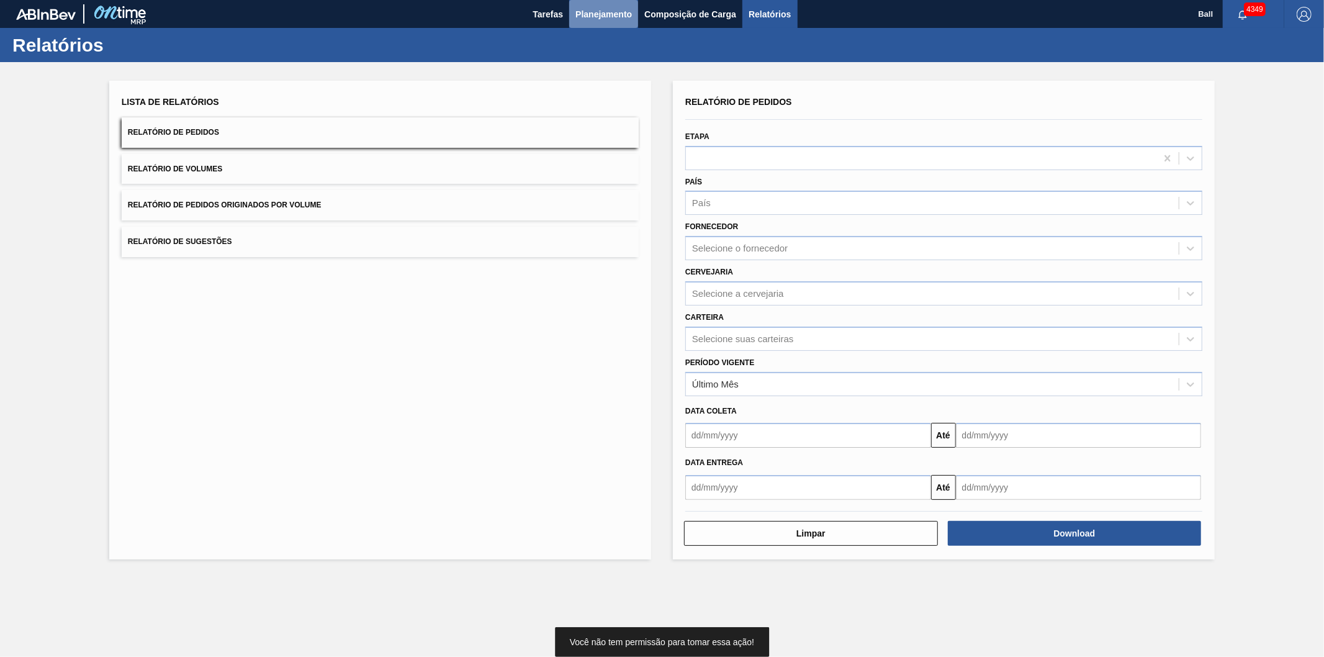
click at [581, 3] on button "Planejamento" at bounding box center [603, 14] width 69 height 28
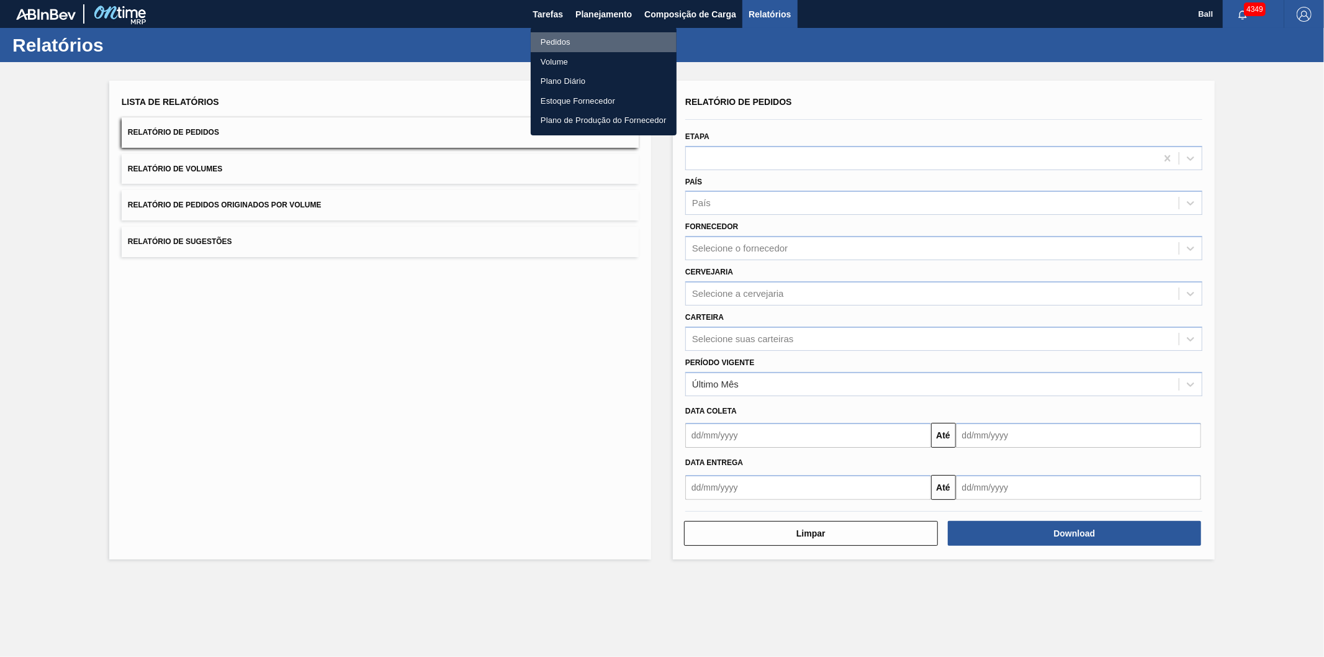
click at [566, 35] on li "Pedidos" at bounding box center [604, 42] width 146 height 20
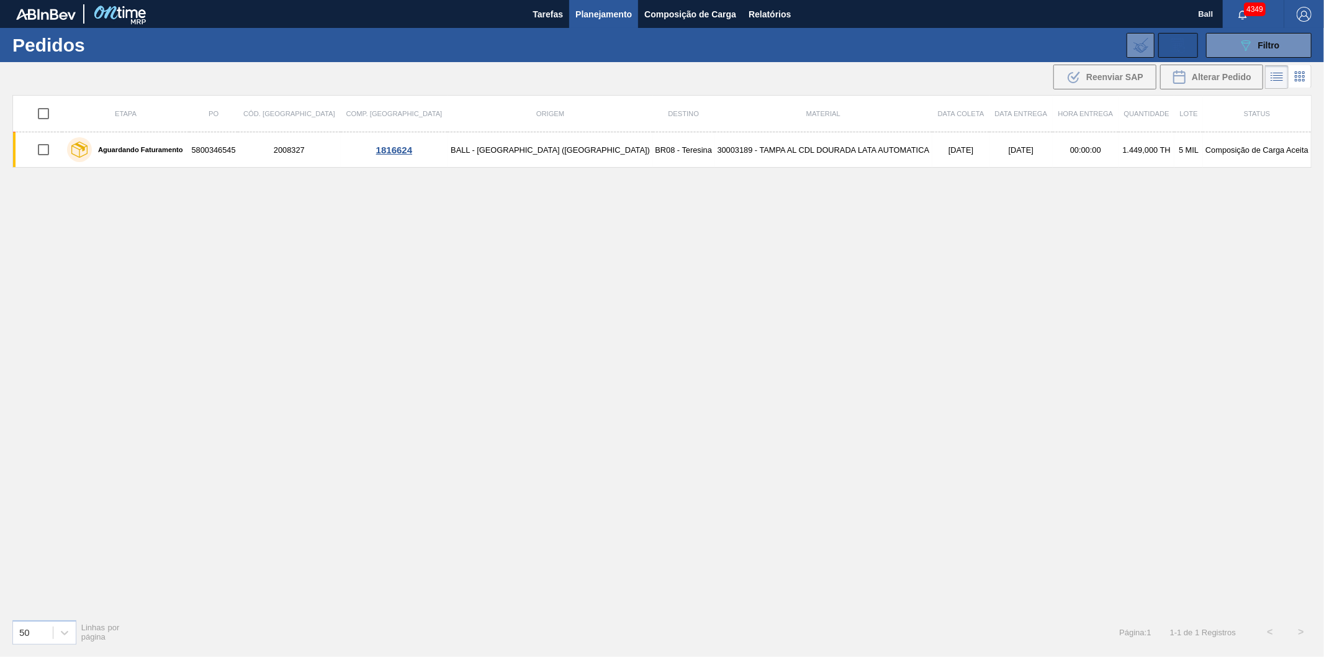
click at [1170, 46] on icon at bounding box center [1179, 45] width 20 height 15
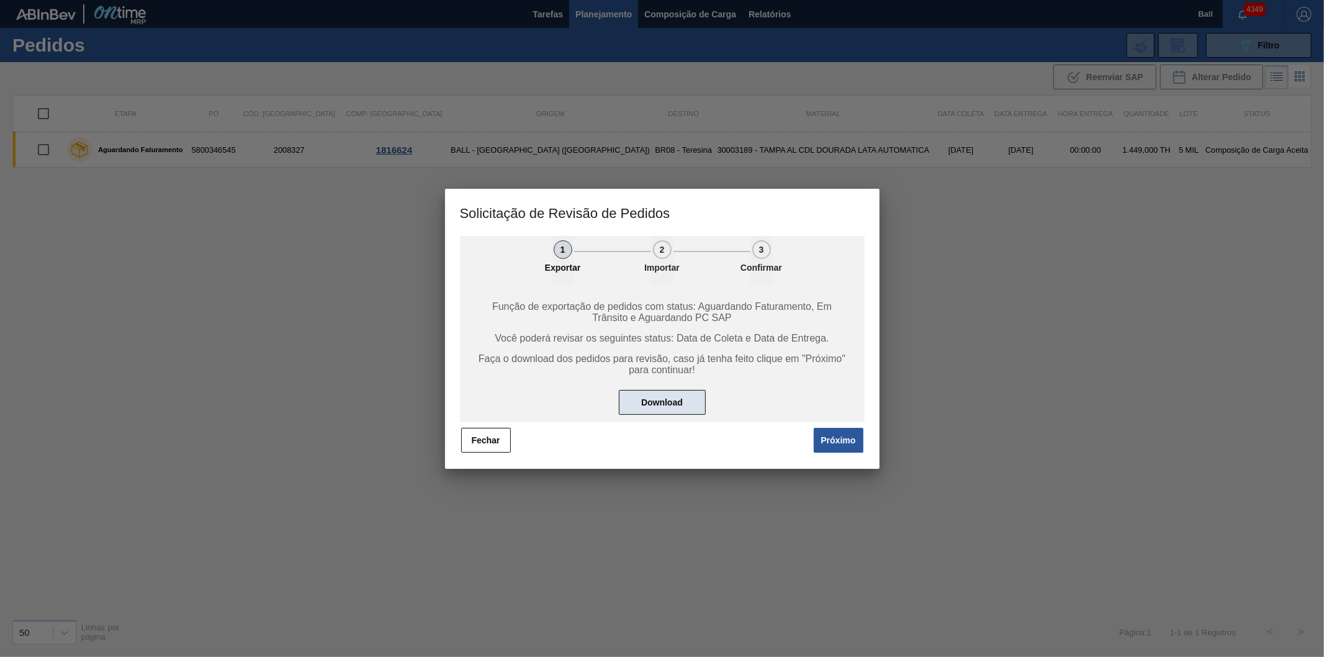
click at [685, 393] on button "Download" at bounding box center [662, 402] width 87 height 25
click at [829, 441] on button "Próximo" at bounding box center [839, 440] width 50 height 25
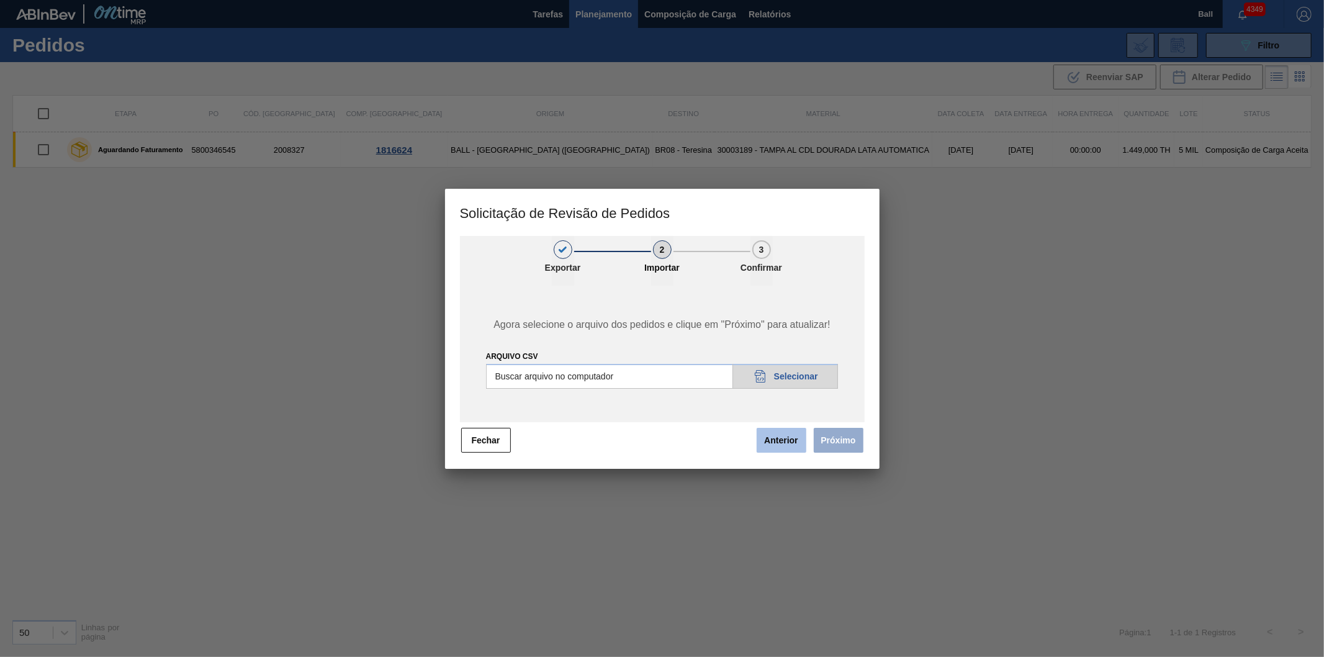
click at [774, 440] on button "Anterior" at bounding box center [782, 440] width 50 height 25
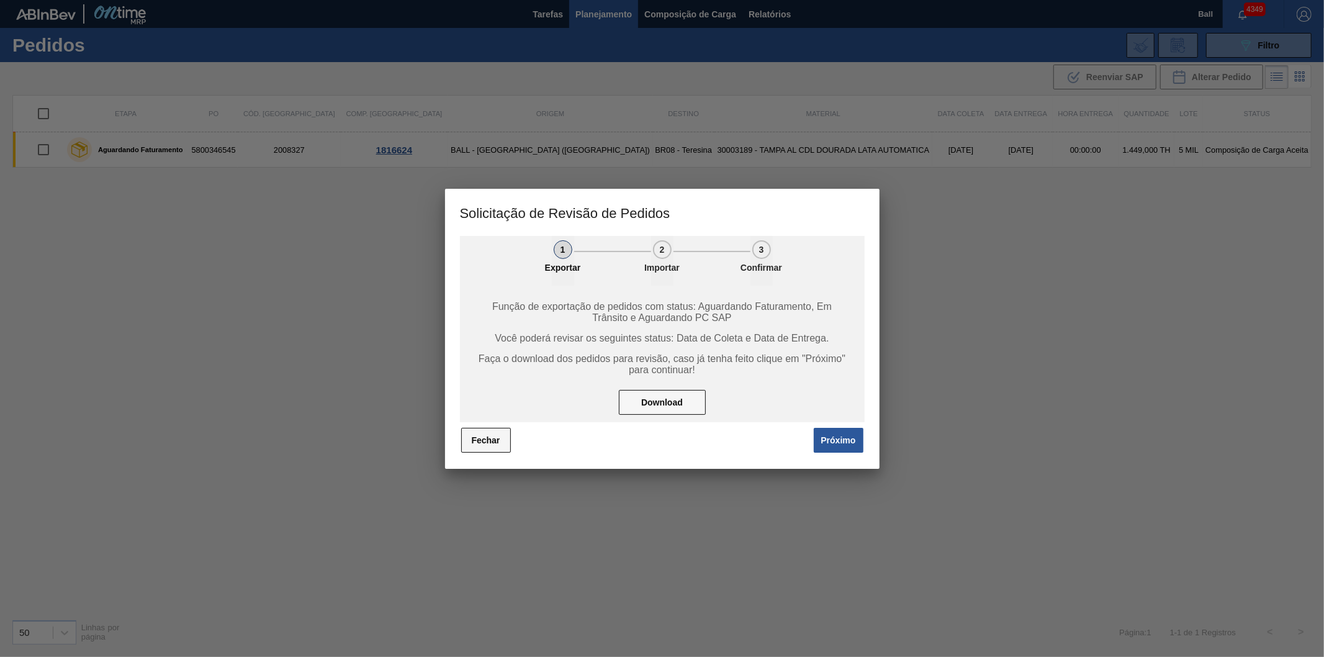
click at [497, 435] on button "Fechar" at bounding box center [486, 440] width 50 height 25
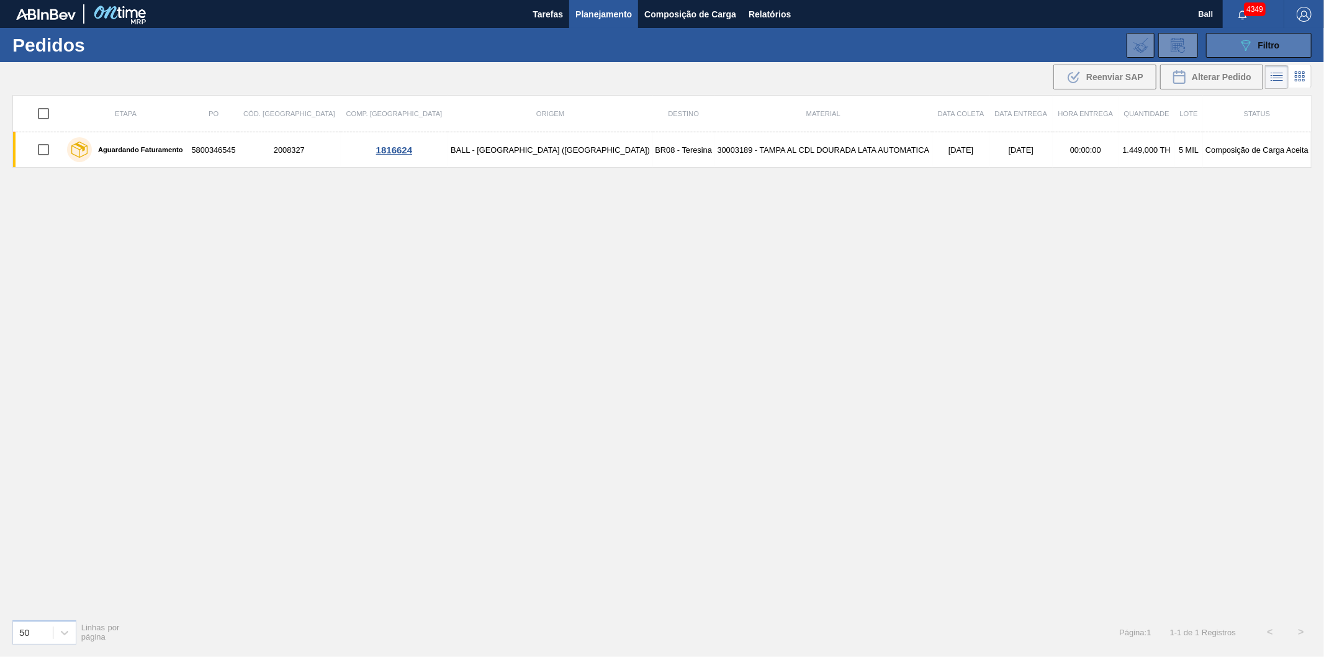
click at [1250, 53] on button "089F7B8B-B2A5-4AFE-B5C0-19BA573D28AC Filtro" at bounding box center [1259, 45] width 106 height 25
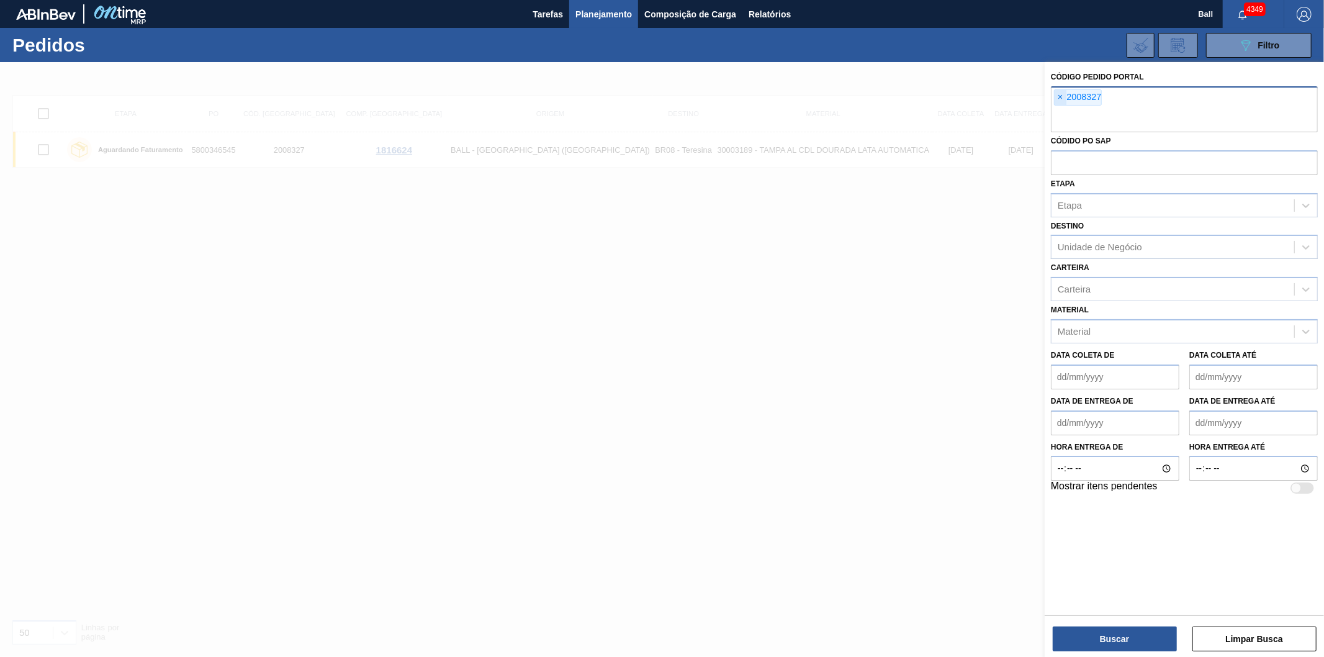
click at [1058, 96] on span "×" at bounding box center [1061, 97] width 12 height 15
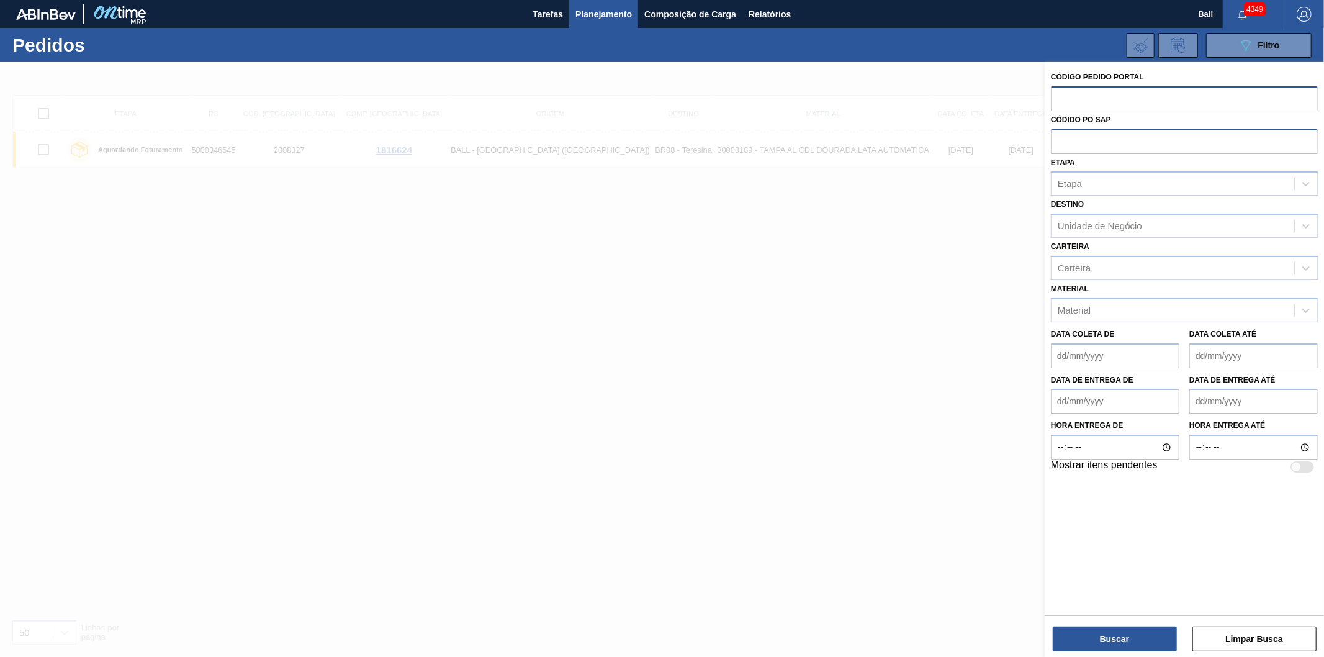
click at [1075, 140] on input "text" at bounding box center [1184, 141] width 267 height 24
paste input "5800340593"
type input "5800340593"
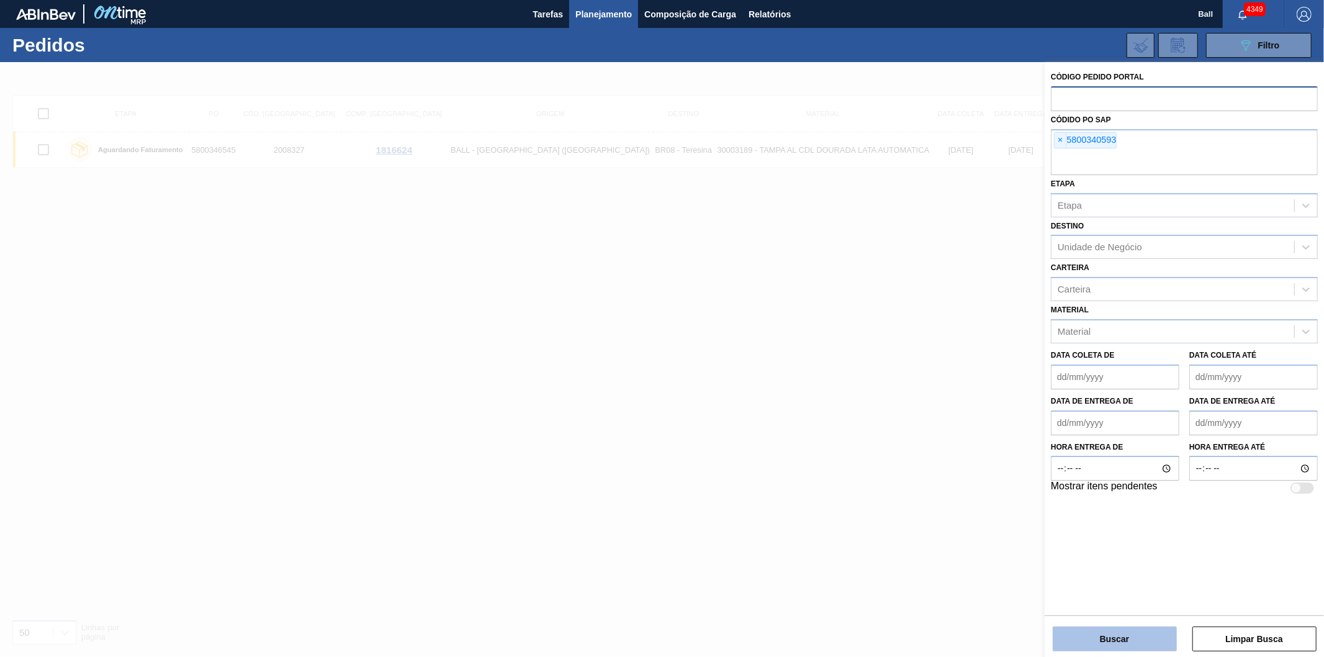
click at [1128, 628] on button "Buscar" at bounding box center [1115, 638] width 124 height 25
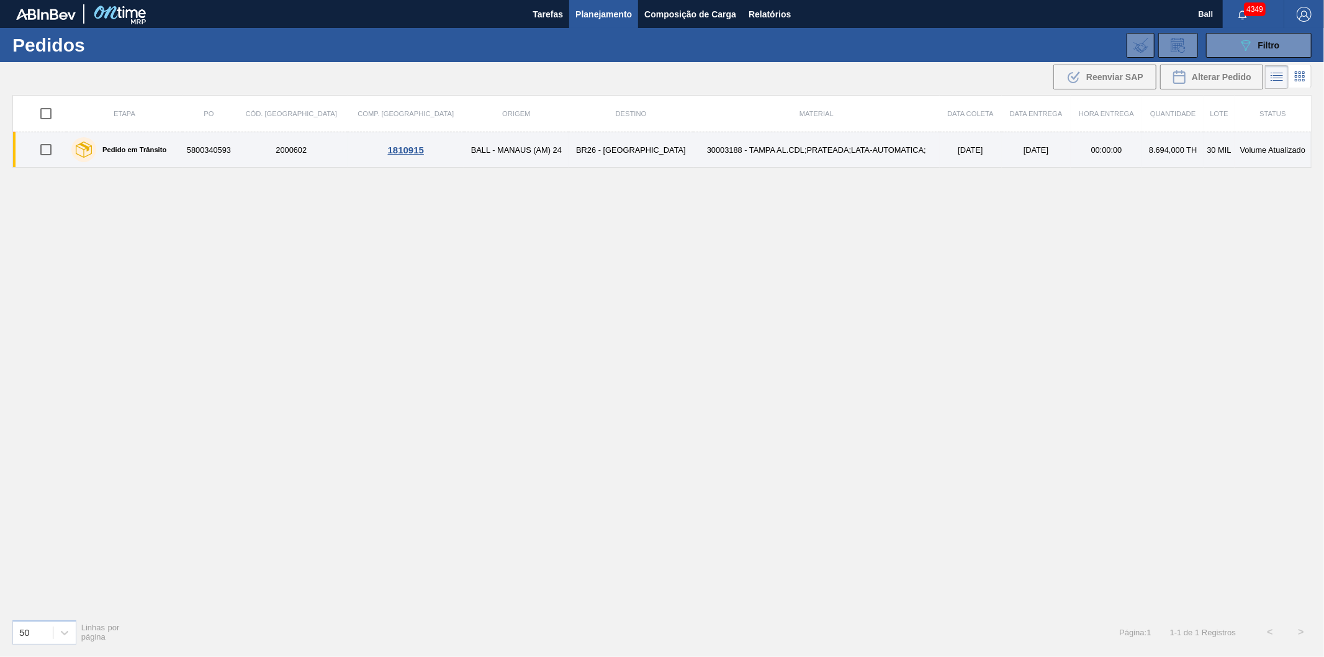
click at [1071, 155] on td "00:00:00" at bounding box center [1107, 149] width 72 height 35
